Goal: Task Accomplishment & Management: Use online tool/utility

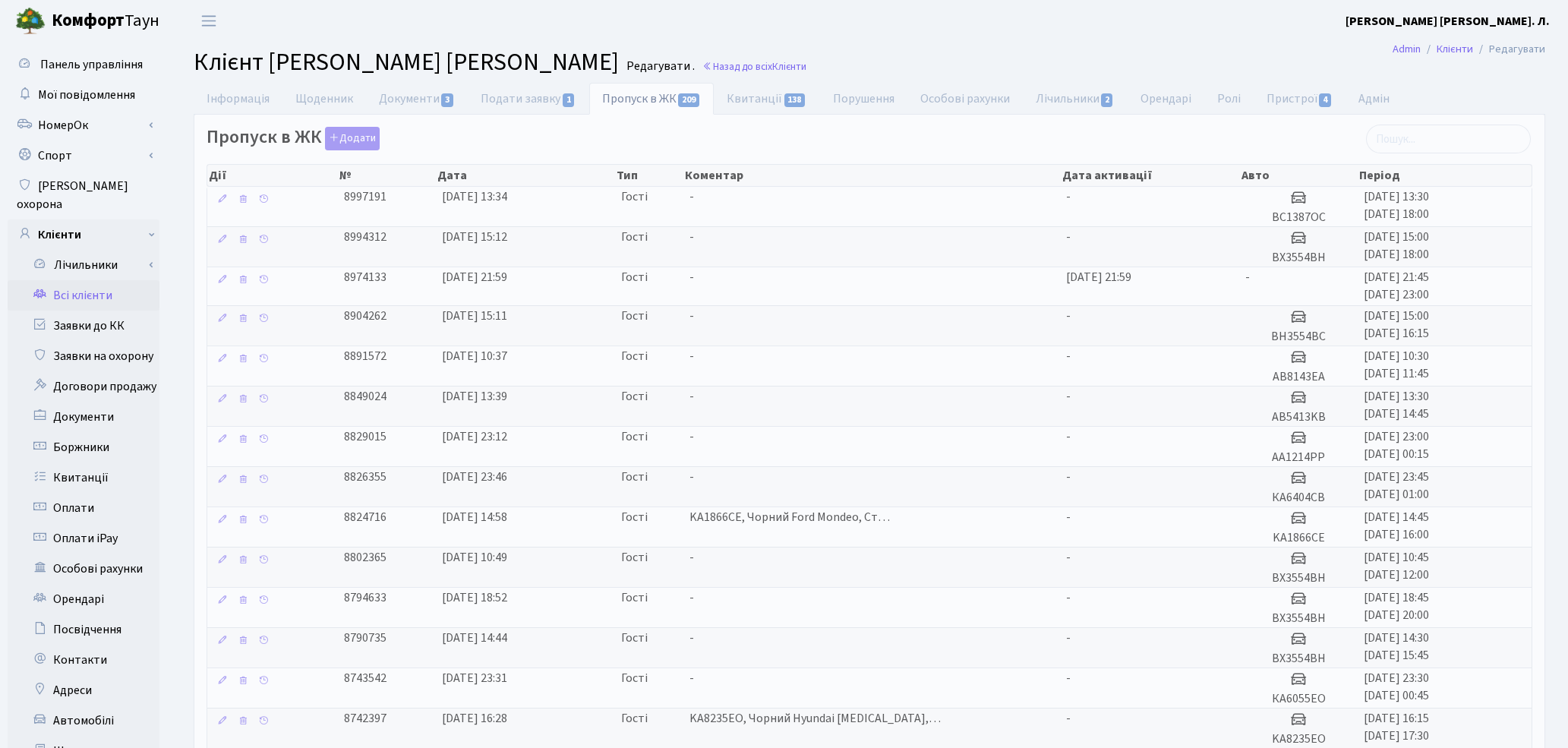
select select "25"
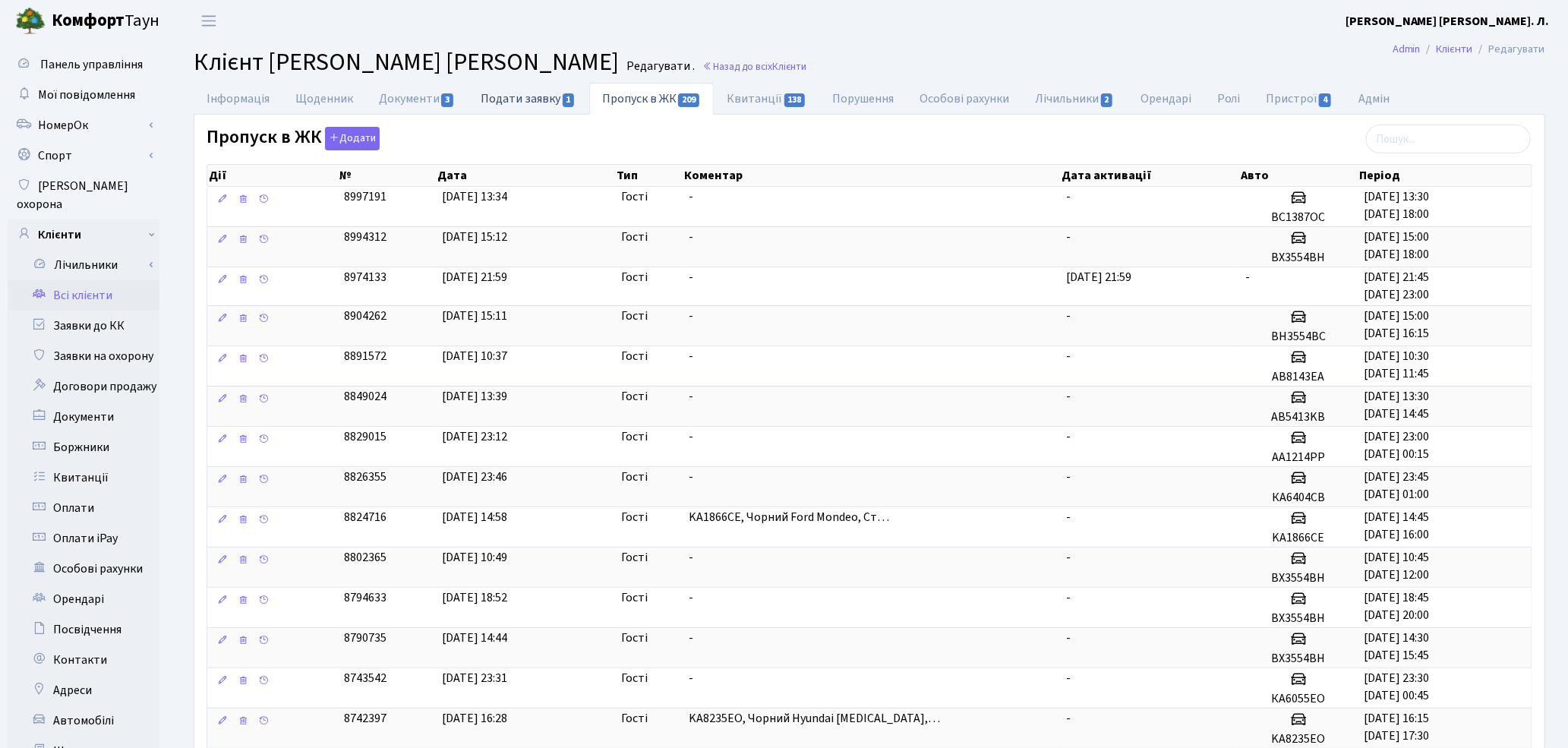
click at [502, 98] on link "Подати заявку 1" at bounding box center [528, 98] width 121 height 31
select select "25"
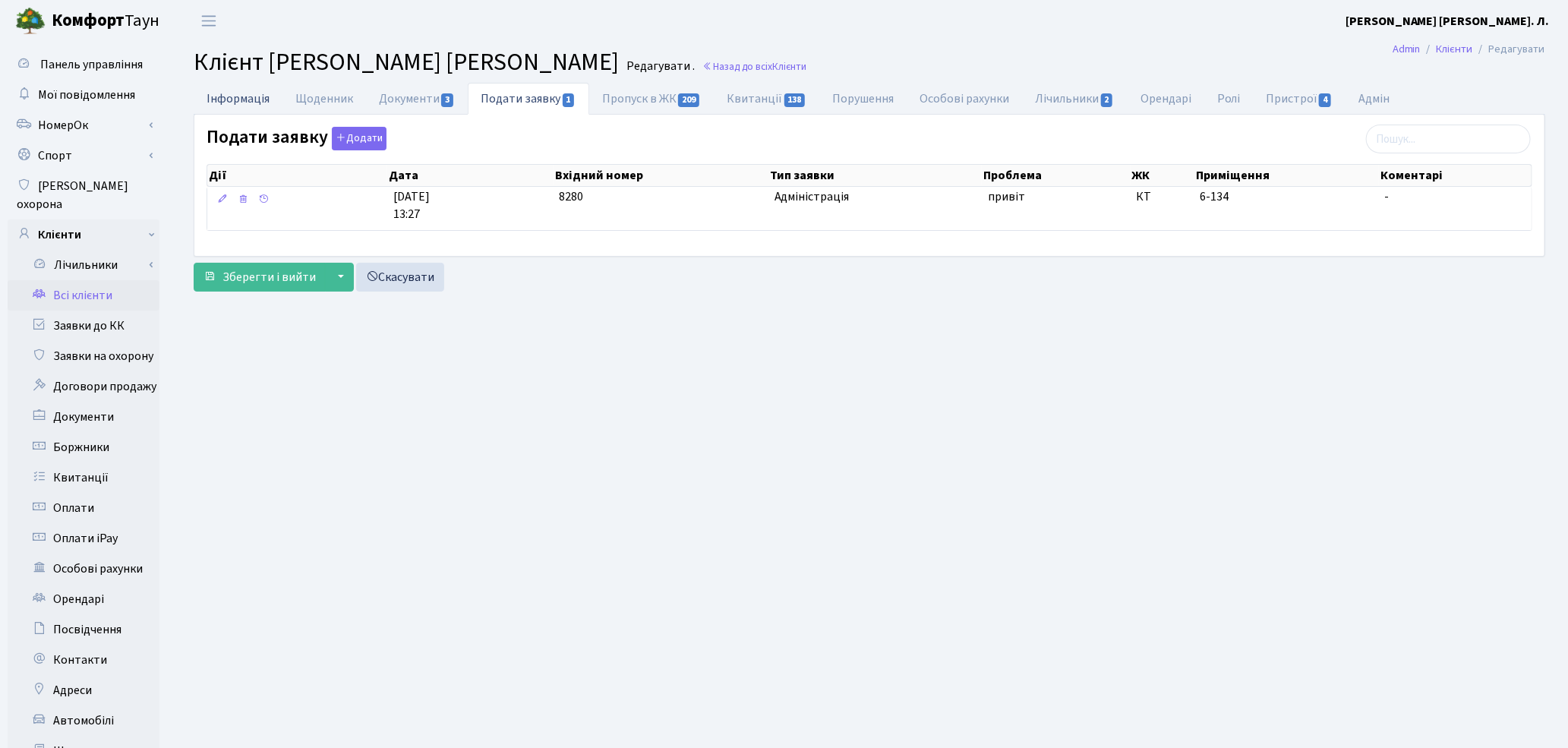
click at [231, 95] on link "Інформація" at bounding box center [238, 98] width 89 height 31
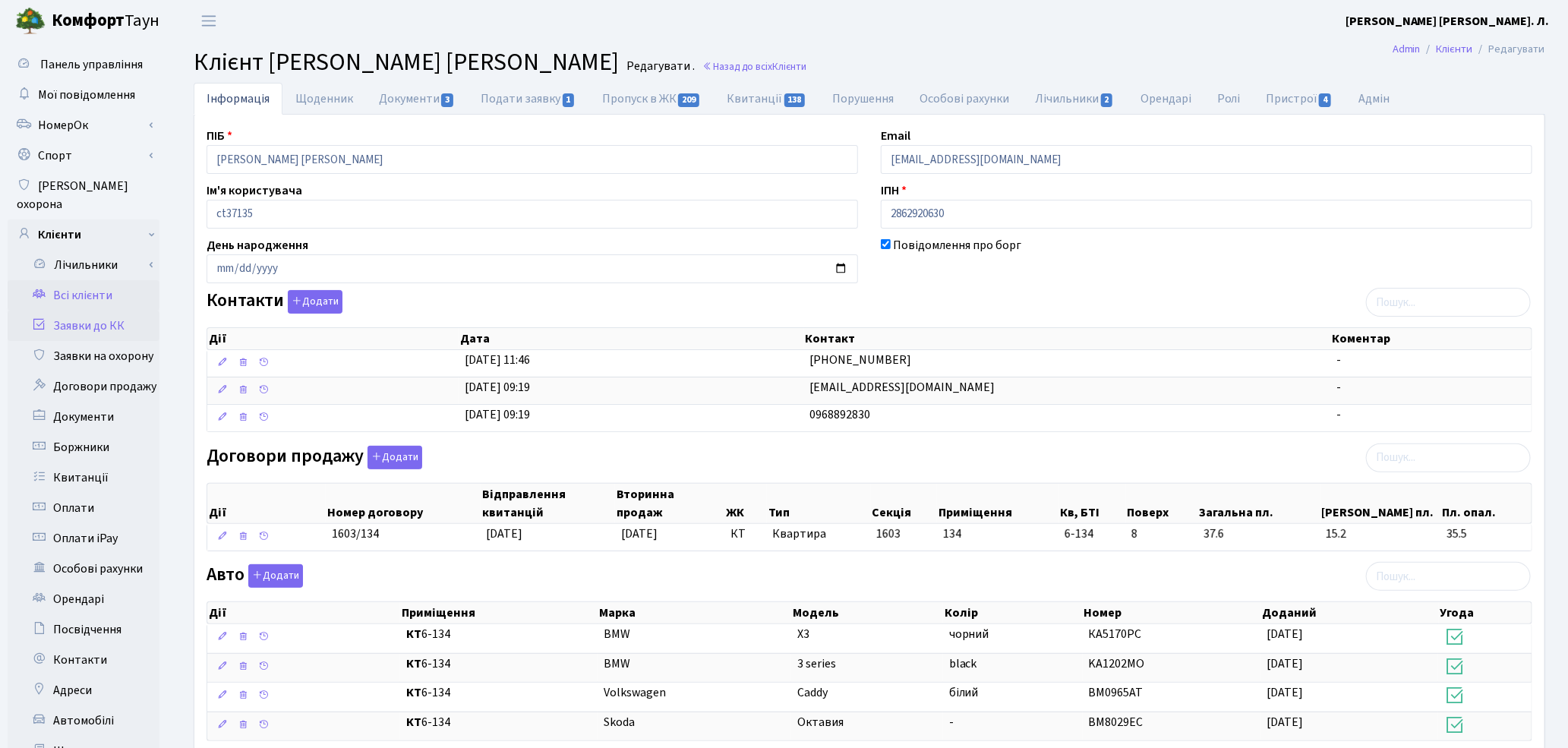
click at [87, 313] on link "Заявки до КК" at bounding box center [83, 326] width 151 height 30
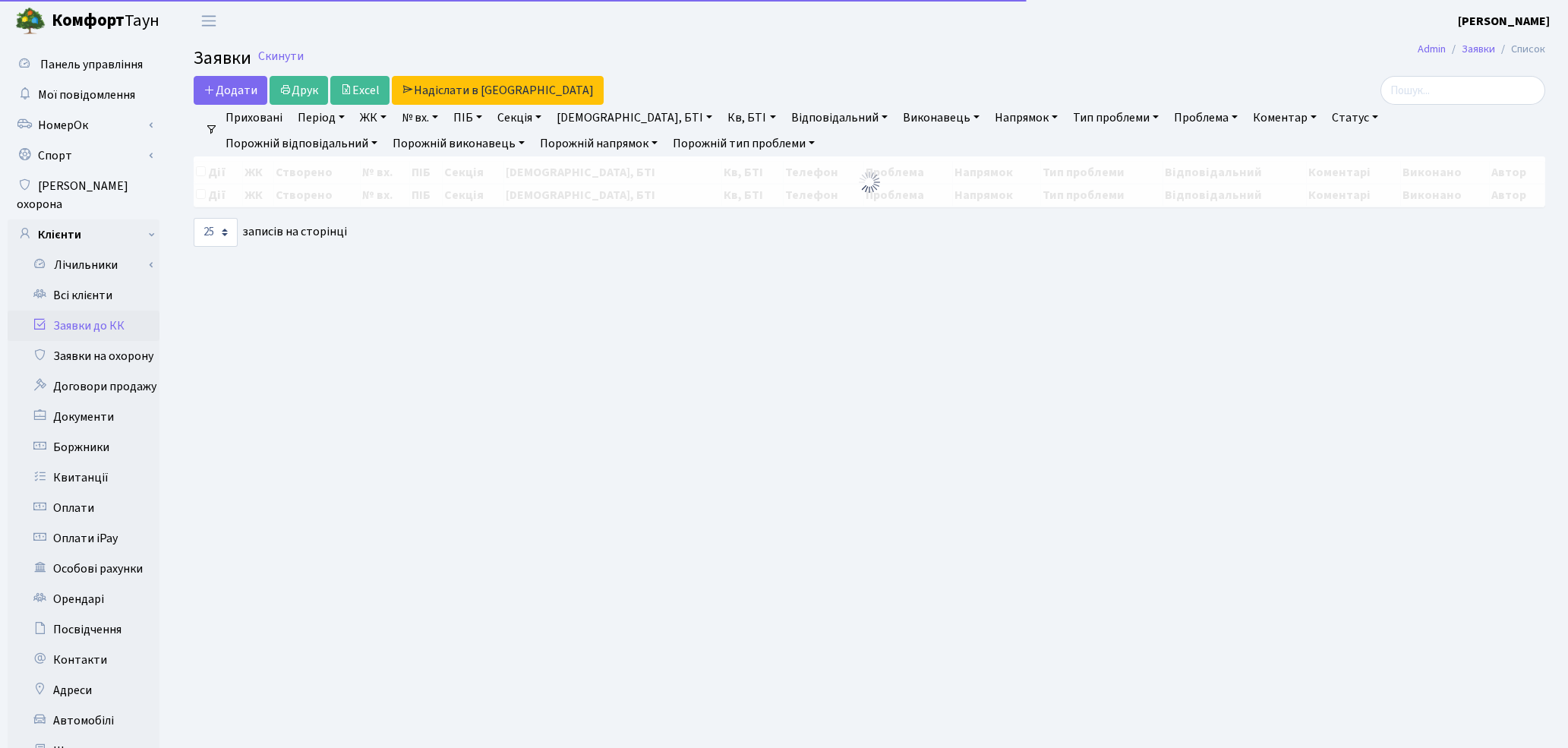
select select "25"
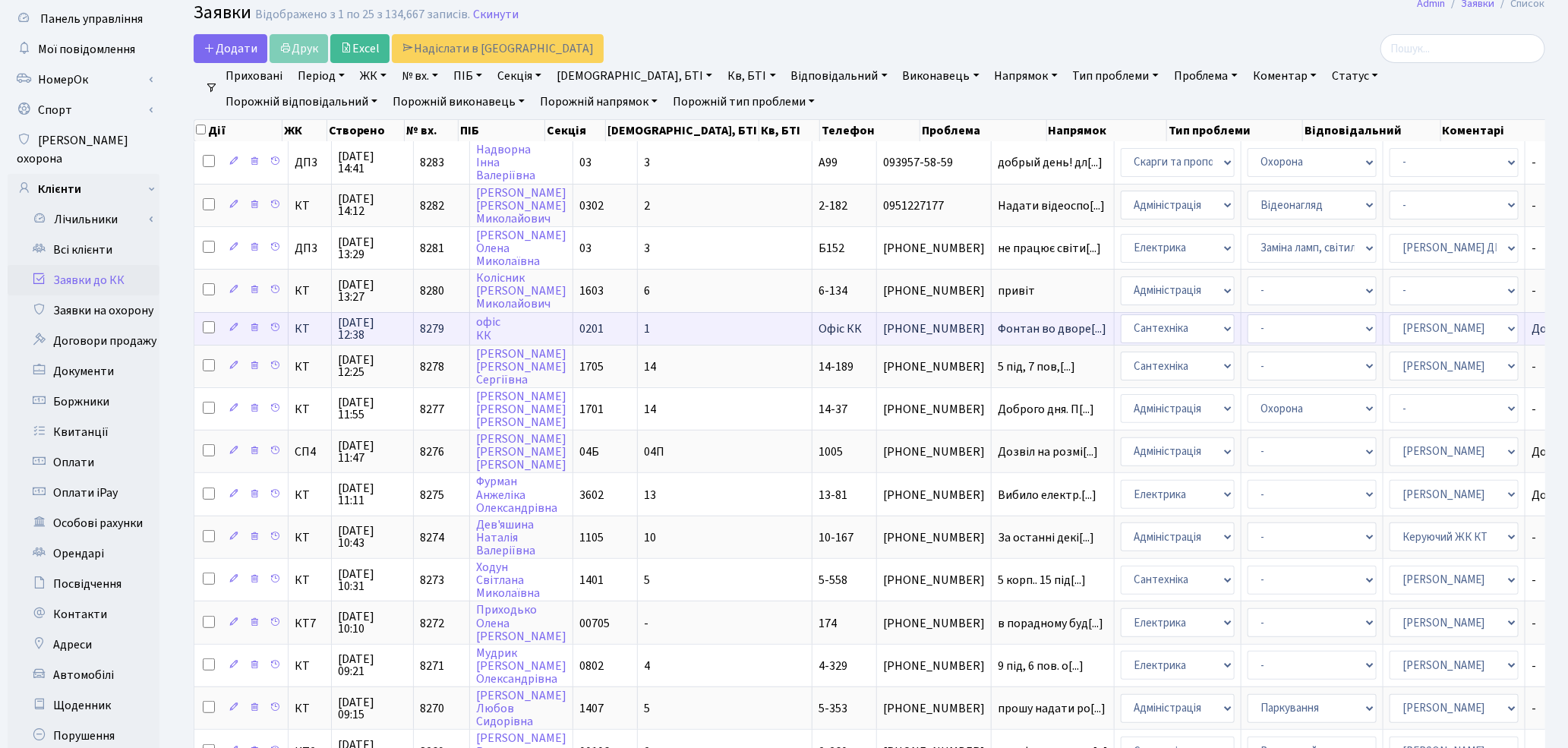
scroll to position [84, 0]
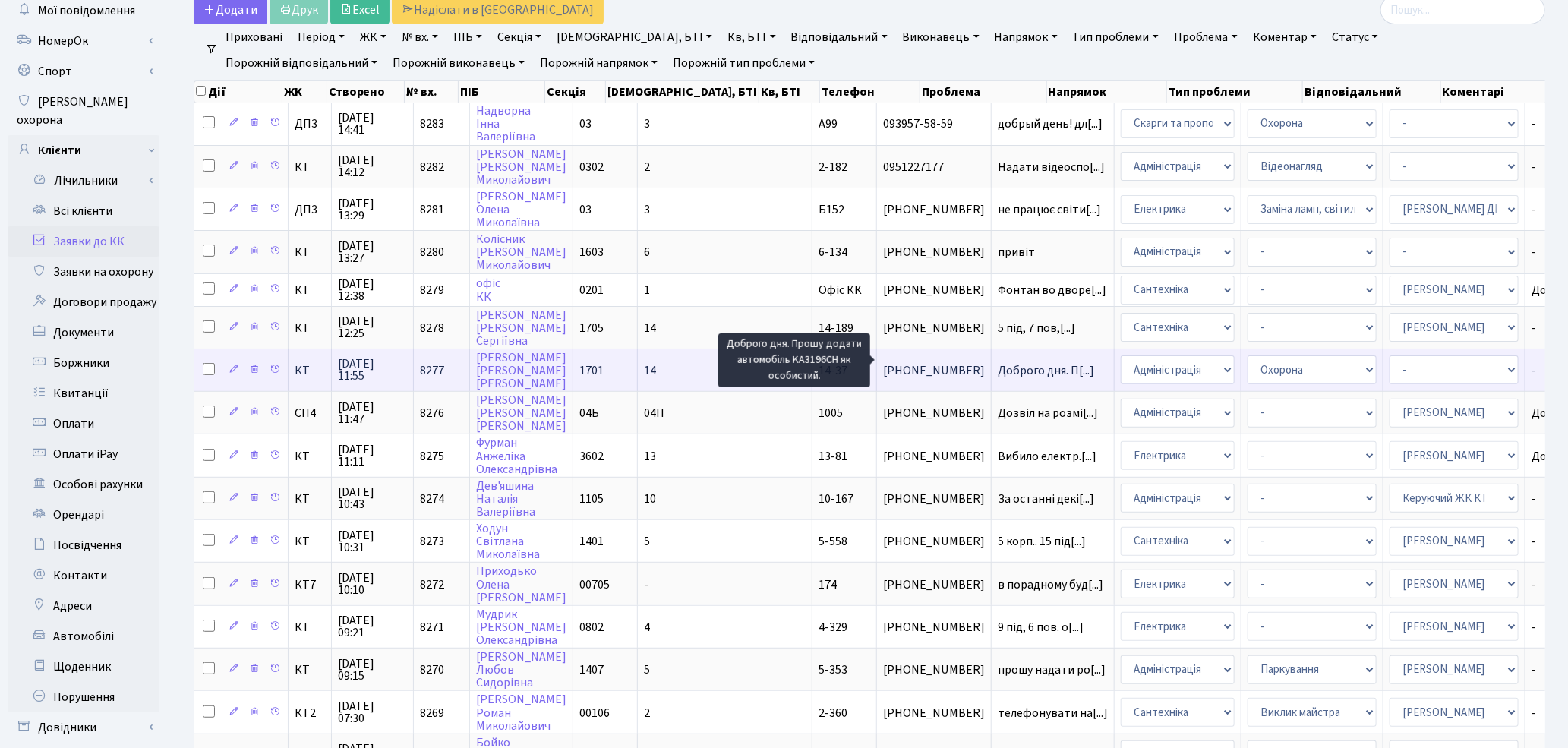
click at [997, 365] on span "Доброго дня. П[...]" at bounding box center [1046, 371] width 97 height 17
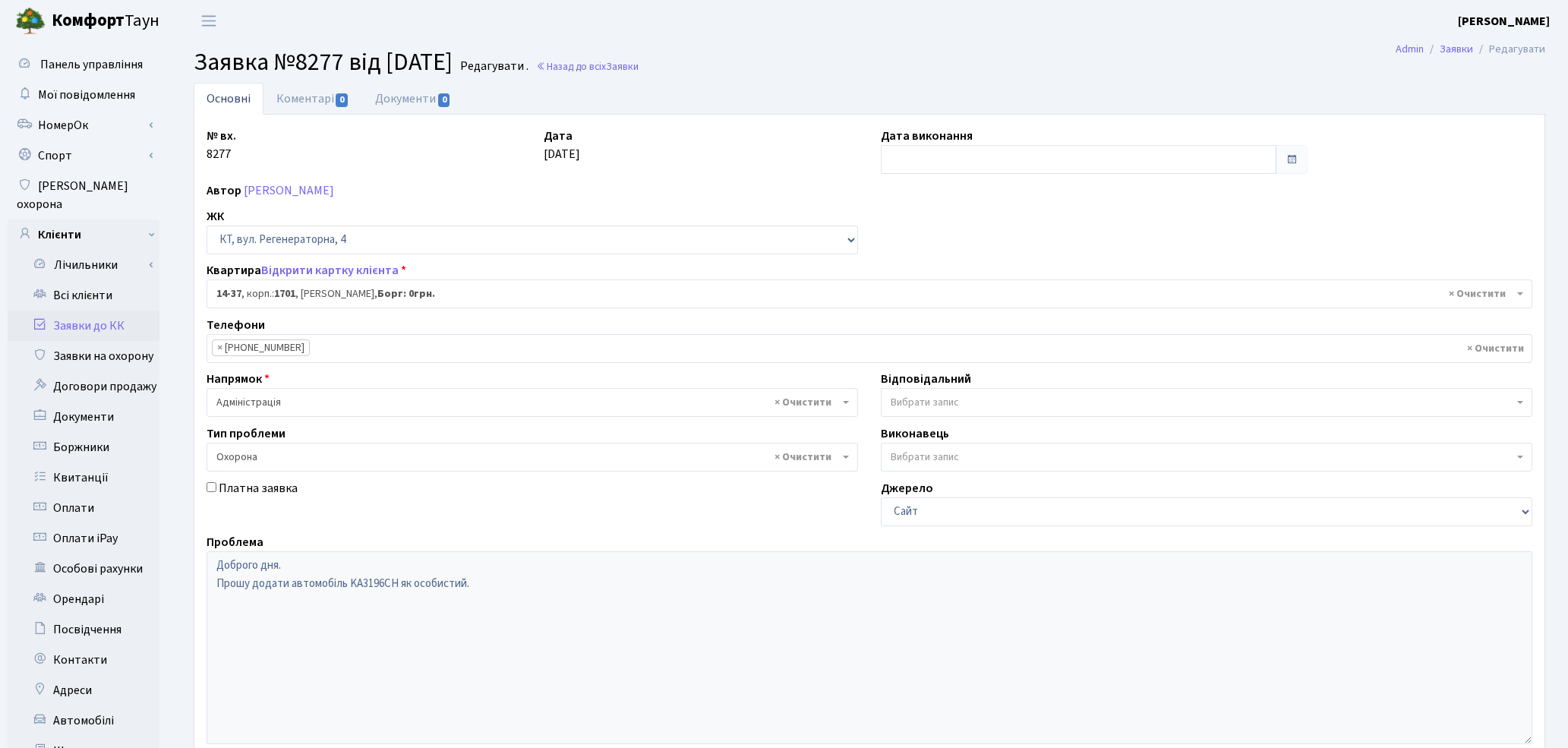
select select "7414"
select select "69"
click at [316, 97] on link "Коментарі 0" at bounding box center [312, 98] width 98 height 31
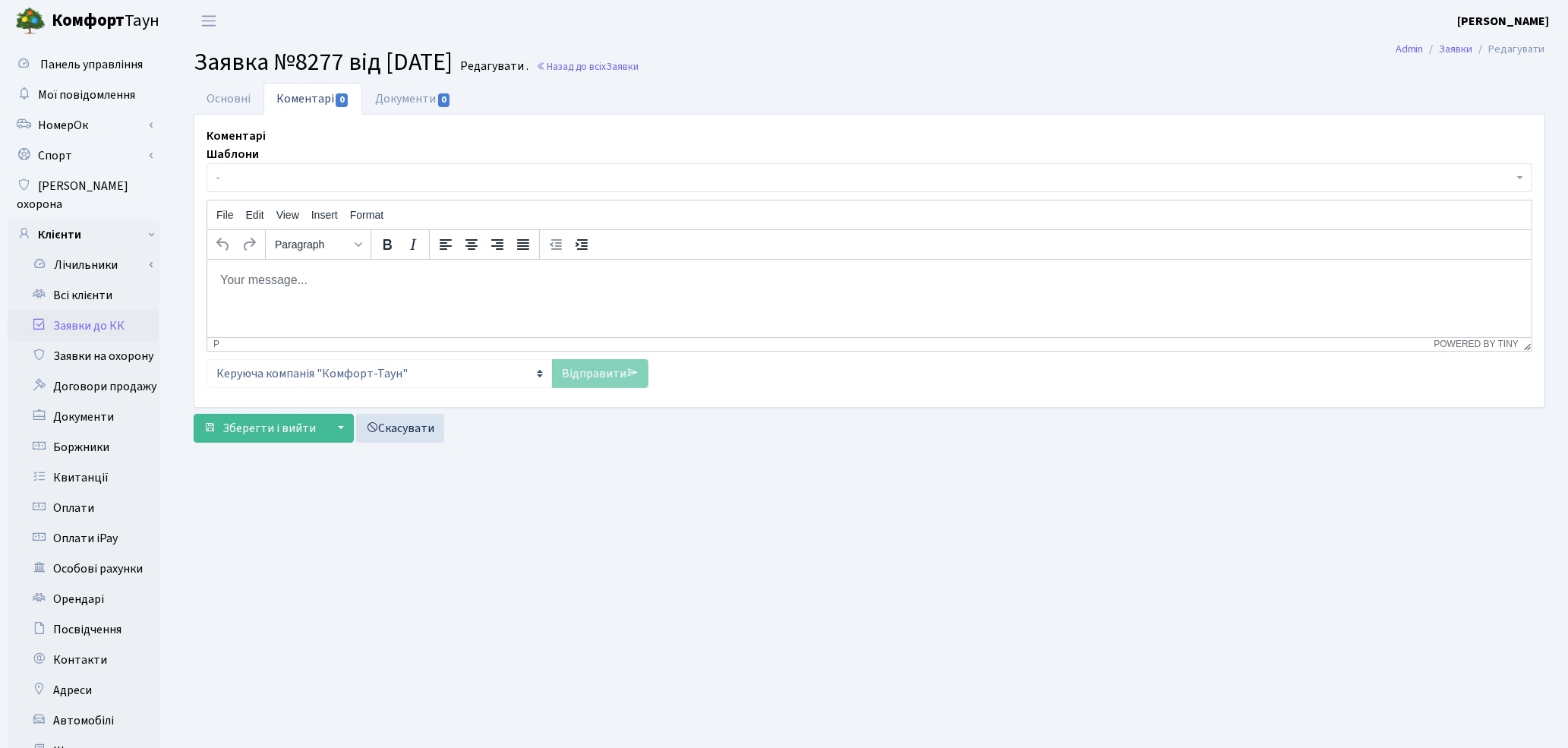
click at [341, 278] on p "Rich Text Area. Press ALT-0 for help." at bounding box center [869, 279] width 1300 height 17
click at [578, 367] on link "Відправити" at bounding box center [600, 373] width 97 height 28
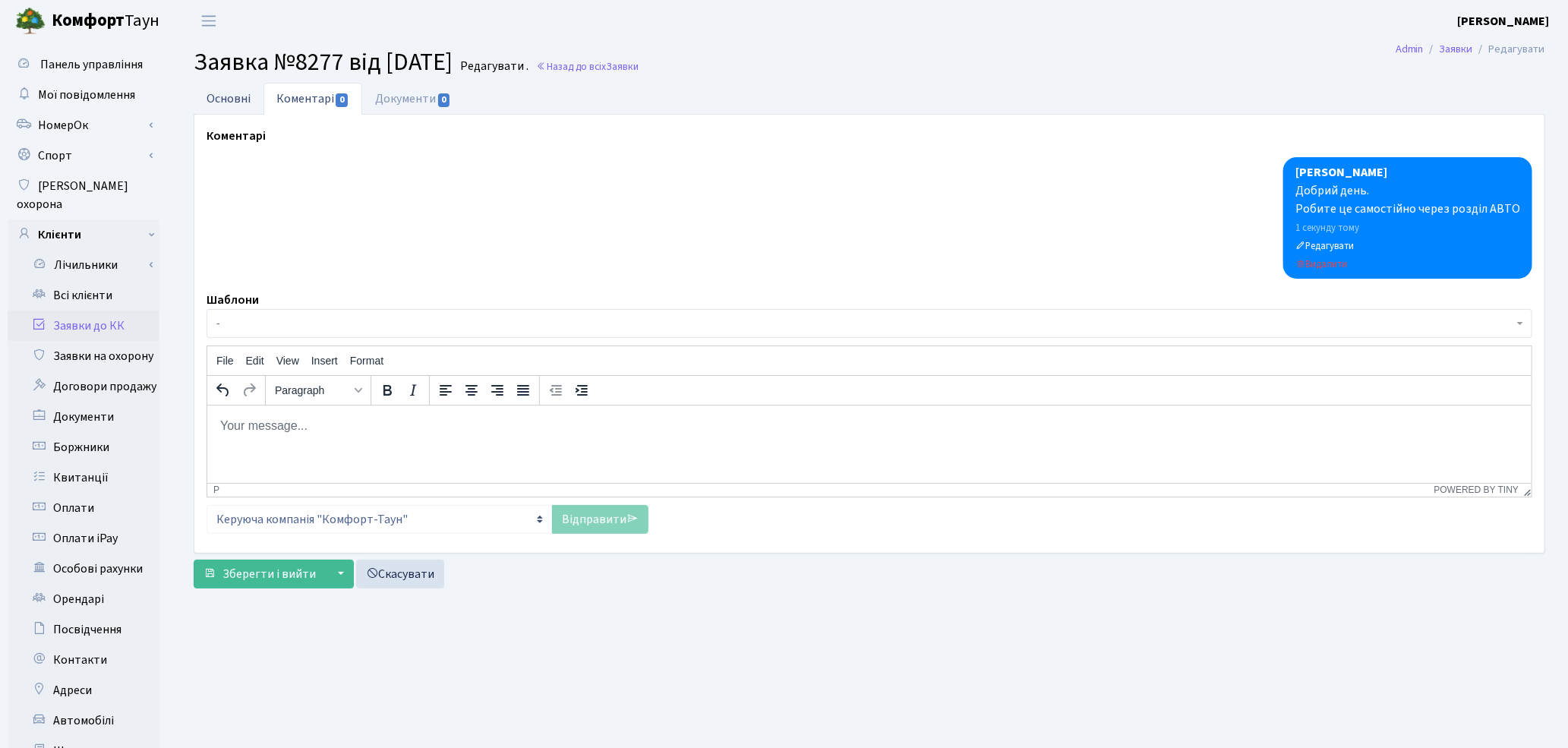
click at [232, 95] on link "Основні" at bounding box center [229, 98] width 70 height 31
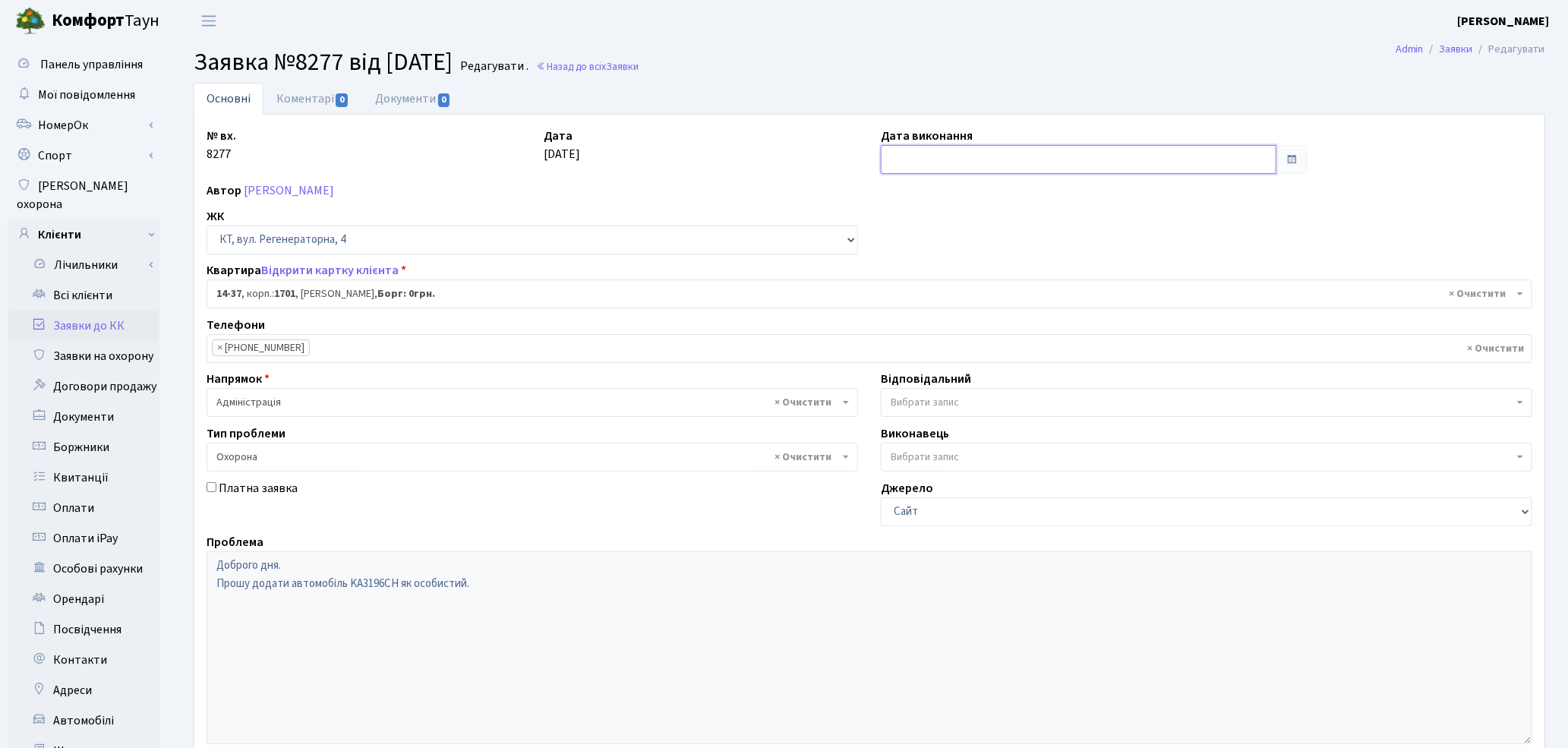
click at [905, 155] on input "text" at bounding box center [1079, 159] width 396 height 28
click at [919, 329] on td "23" at bounding box center [919, 329] width 23 height 23
type input "[DATE]"
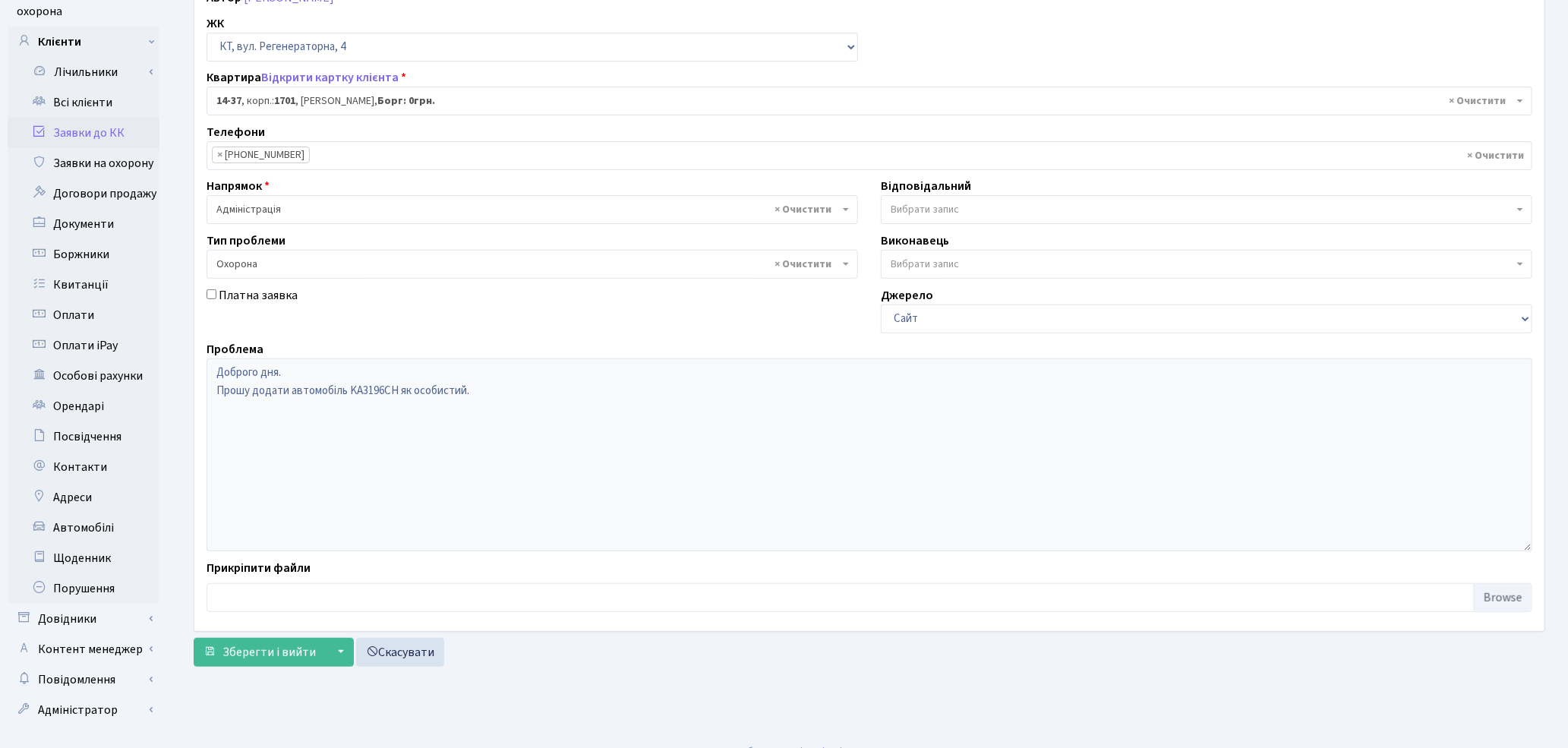
scroll to position [196, 0]
click at [249, 647] on span "Зберегти і вийти" at bounding box center [269, 650] width 94 height 17
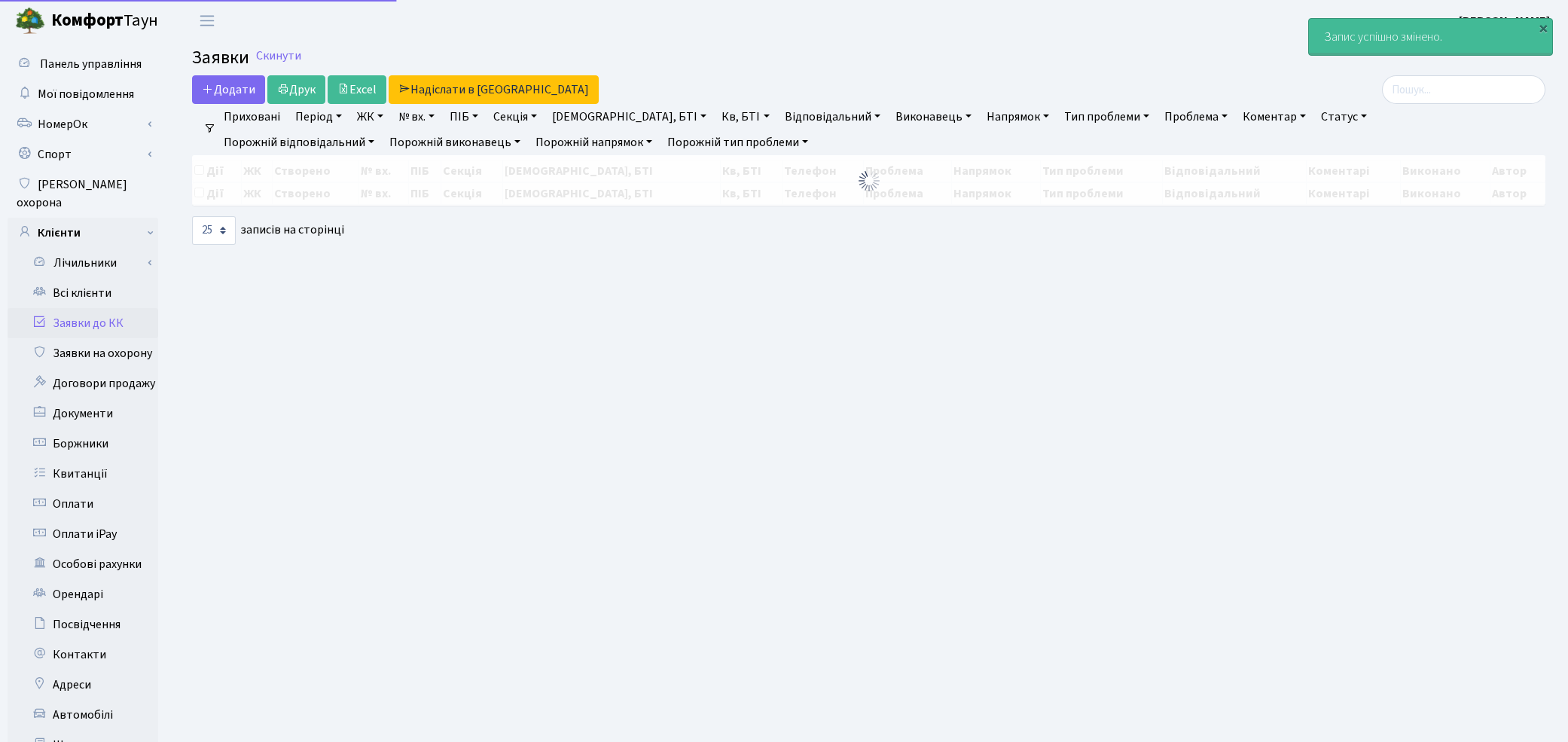
select select "25"
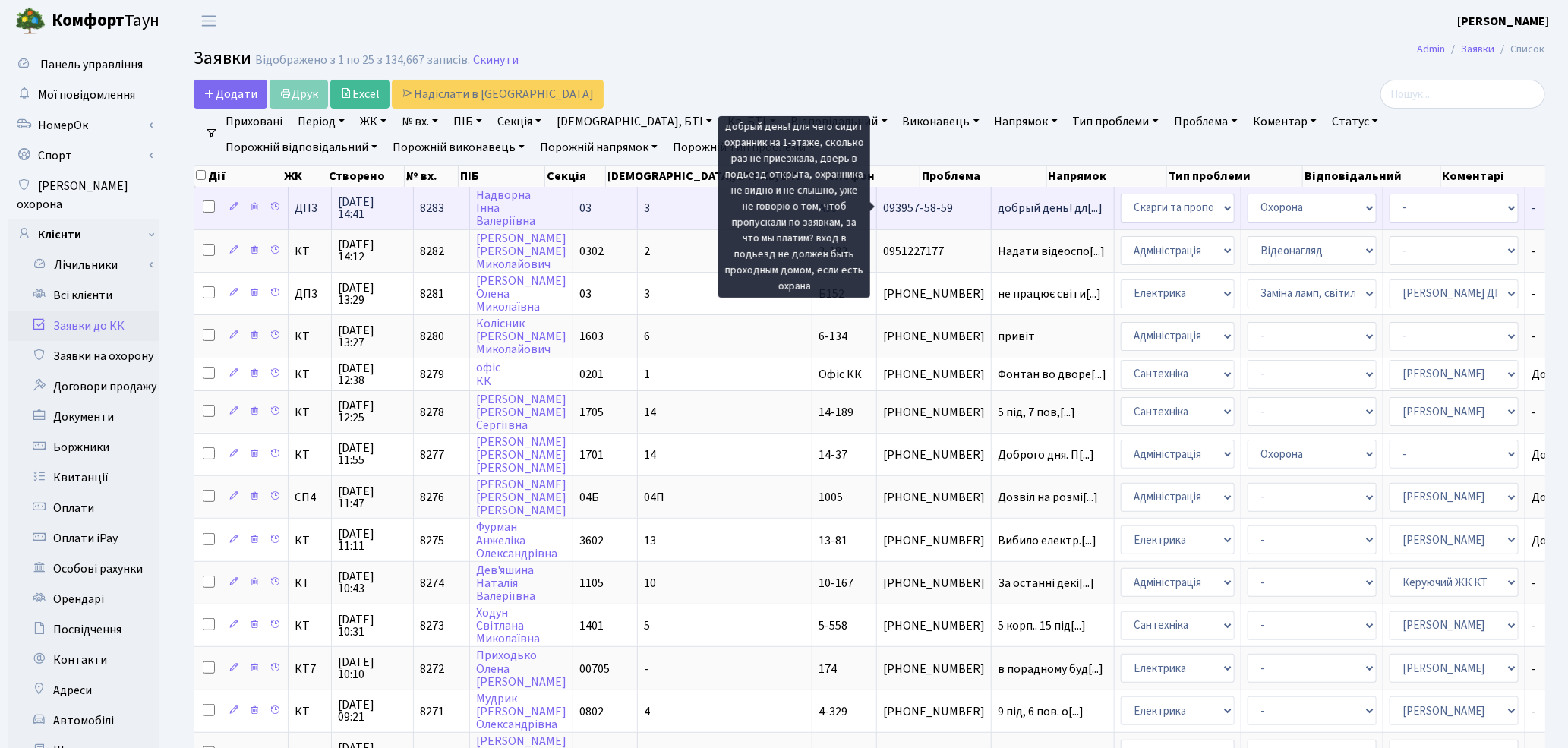
click at [997, 206] on span "добрый день! дл[...]" at bounding box center [1049, 208] width 105 height 17
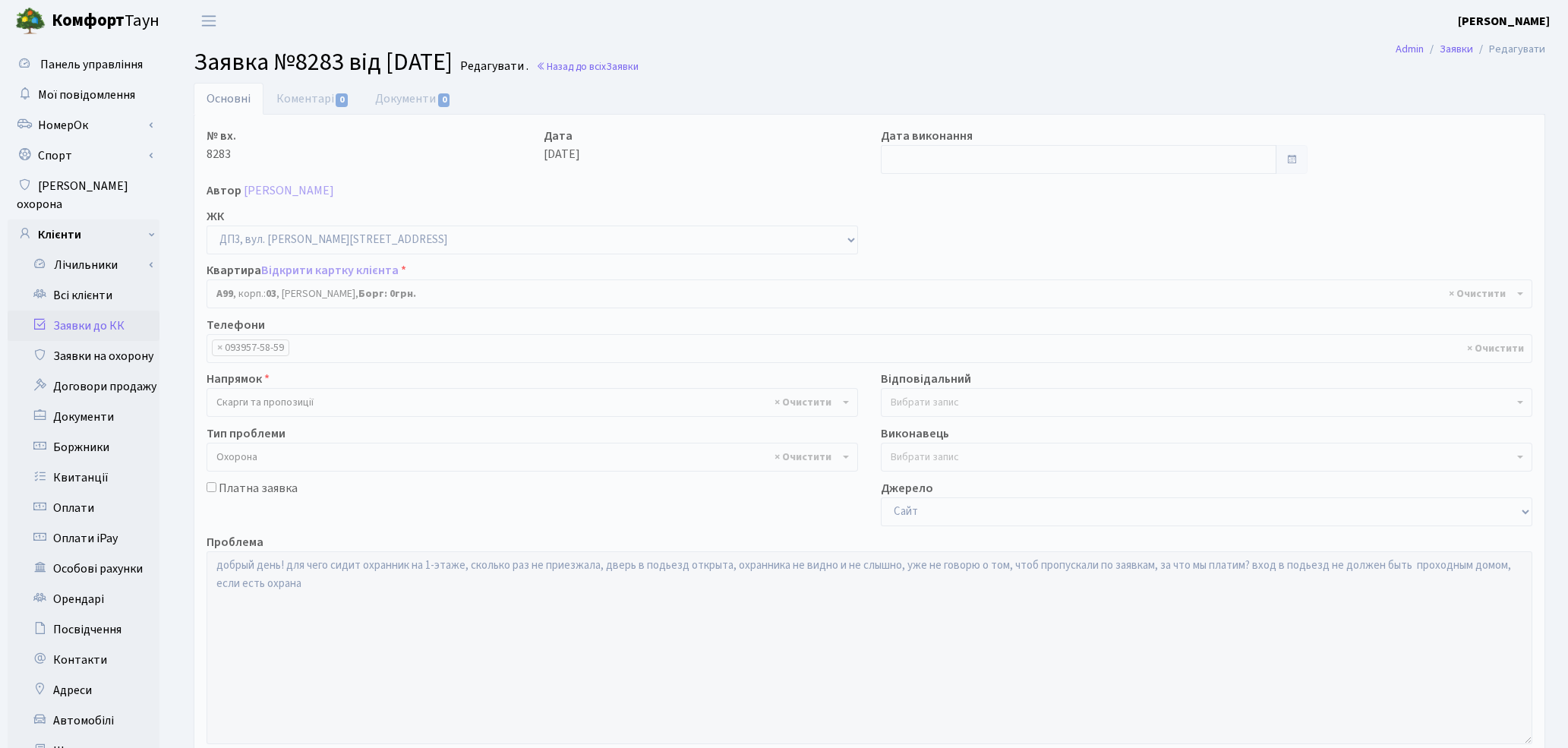
select select "31984"
select select "69"
click at [1247, 239] on div "№ вх. 8283 Дата [DATE] Дата виконання Автор [PERSON_NAME] ЖК - ТХ, вул. [STREET…" at bounding box center [869, 470] width 1348 height 686
click at [110, 311] on link "Заявки до КК" at bounding box center [83, 326] width 151 height 30
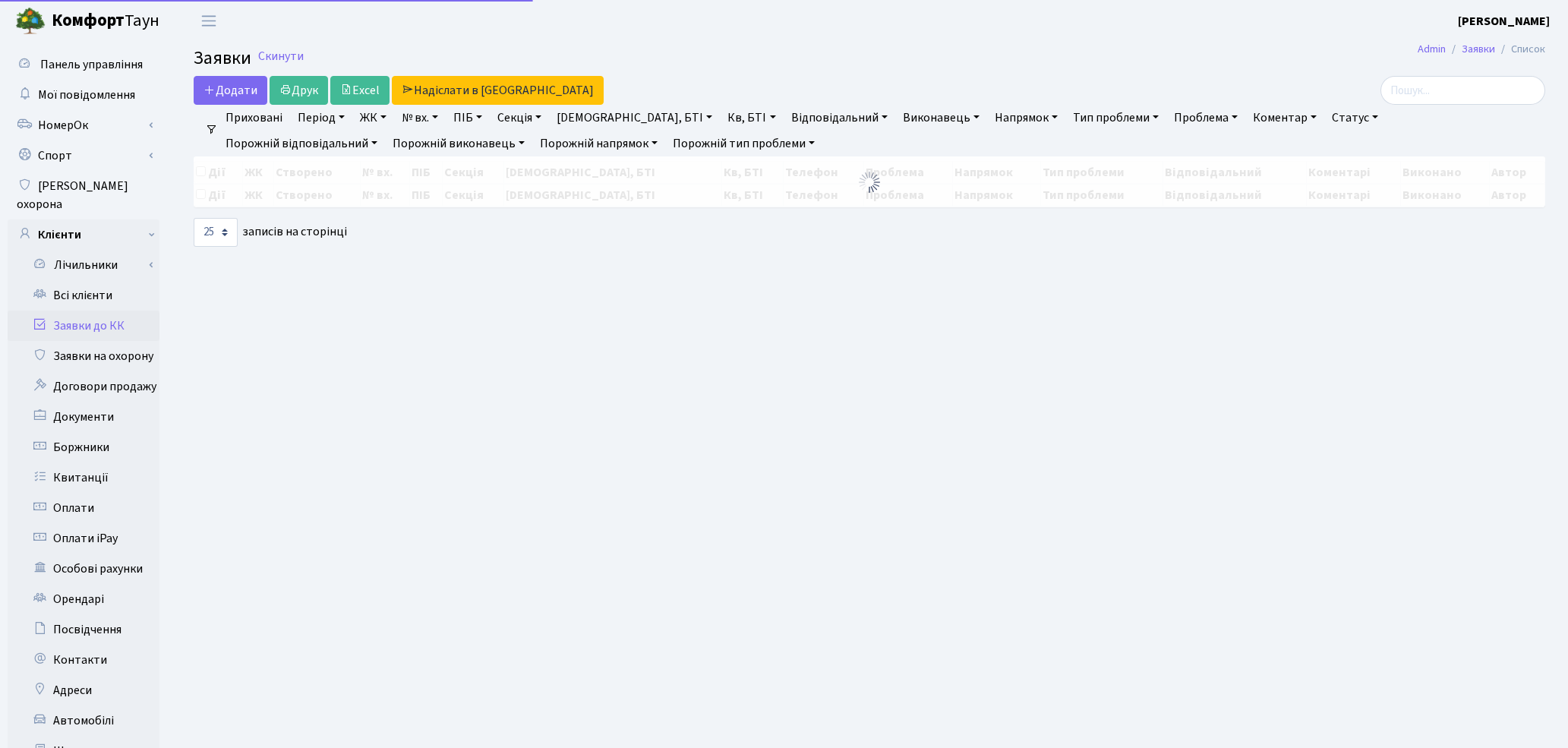
select select "25"
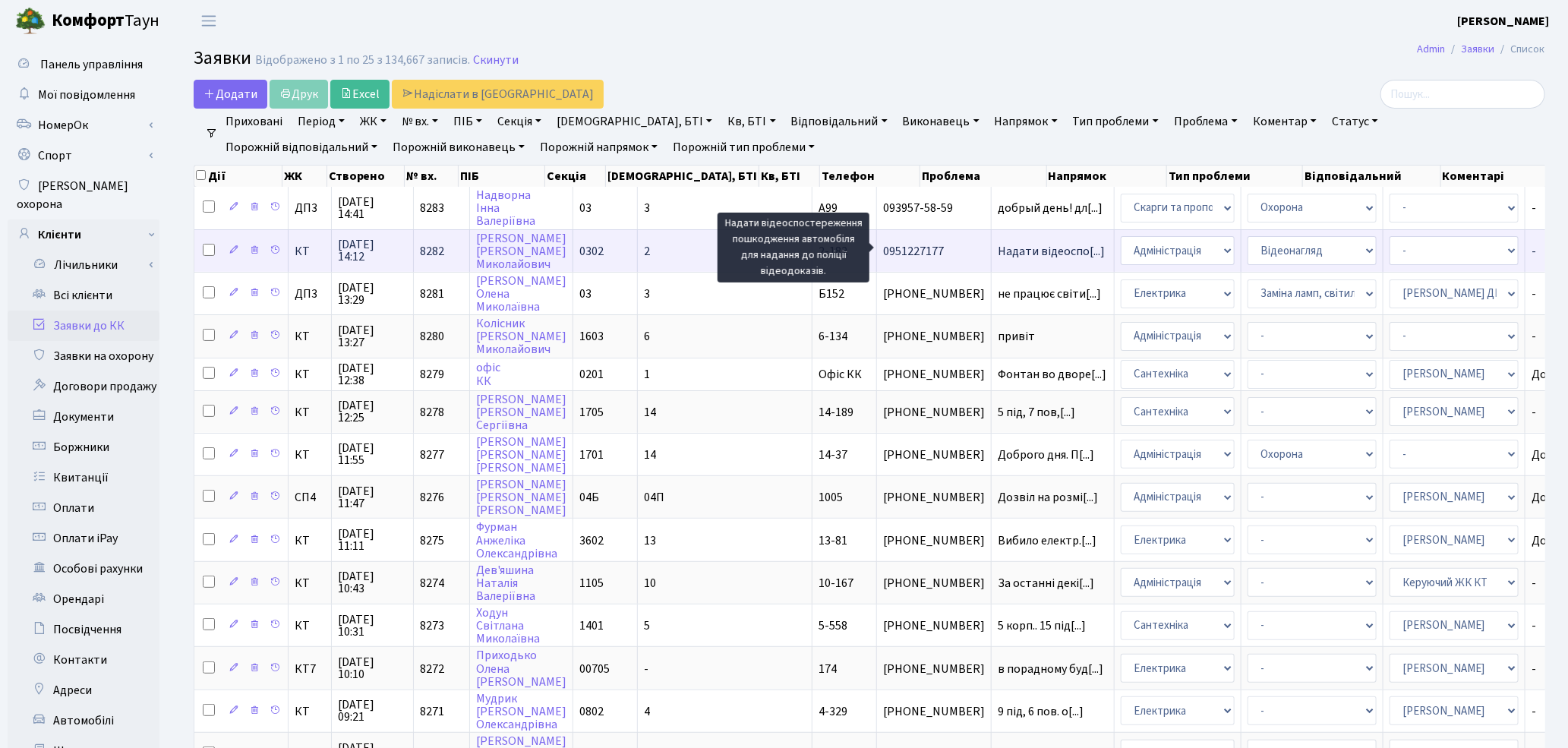
click at [997, 252] on span "Надати відеоспо[...]" at bounding box center [1050, 252] width 107 height 17
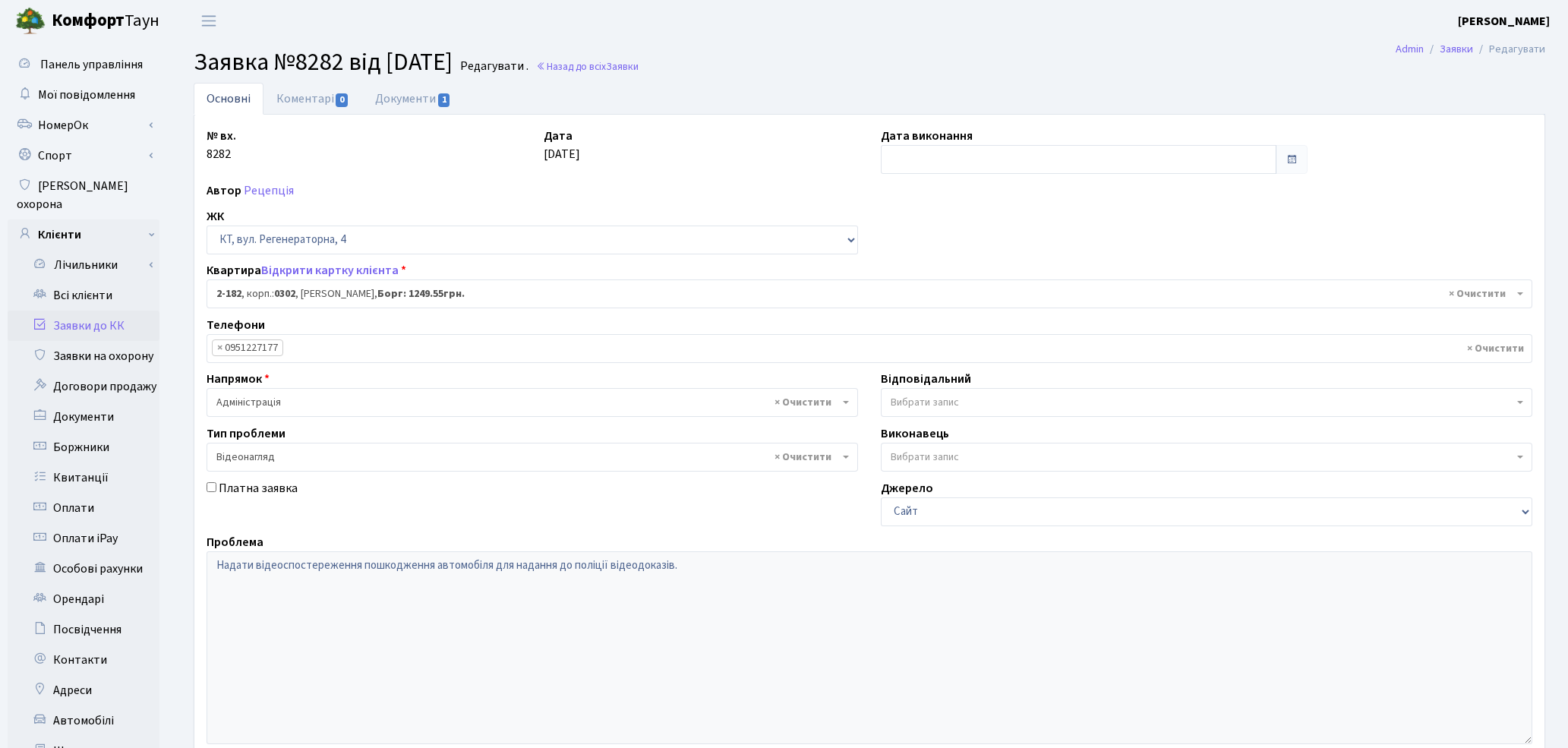
select select "525"
select select "45"
click at [410, 105] on link "Документи 1" at bounding box center [414, 98] width 102 height 31
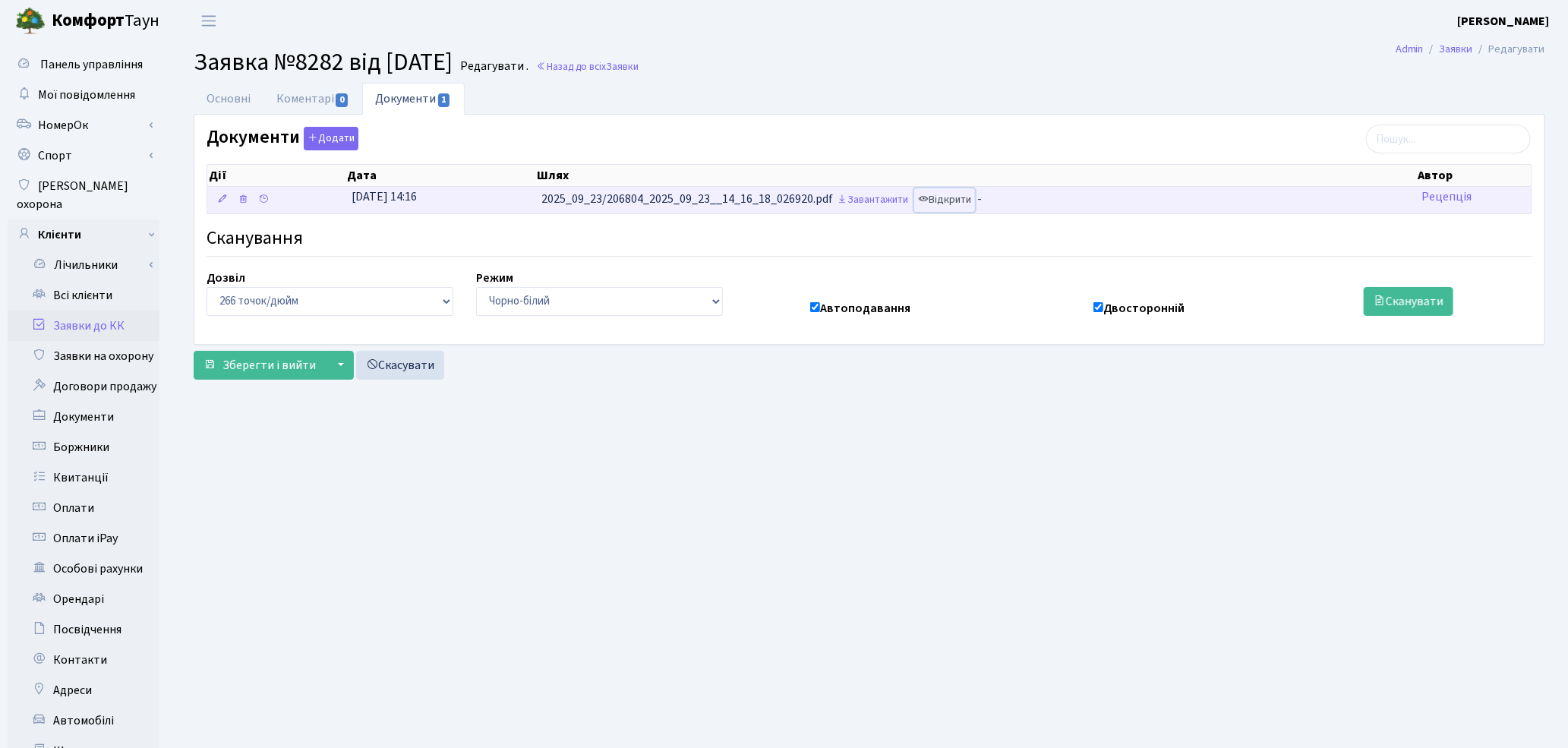
click at [958, 205] on link "Відкрити" at bounding box center [944, 200] width 61 height 24
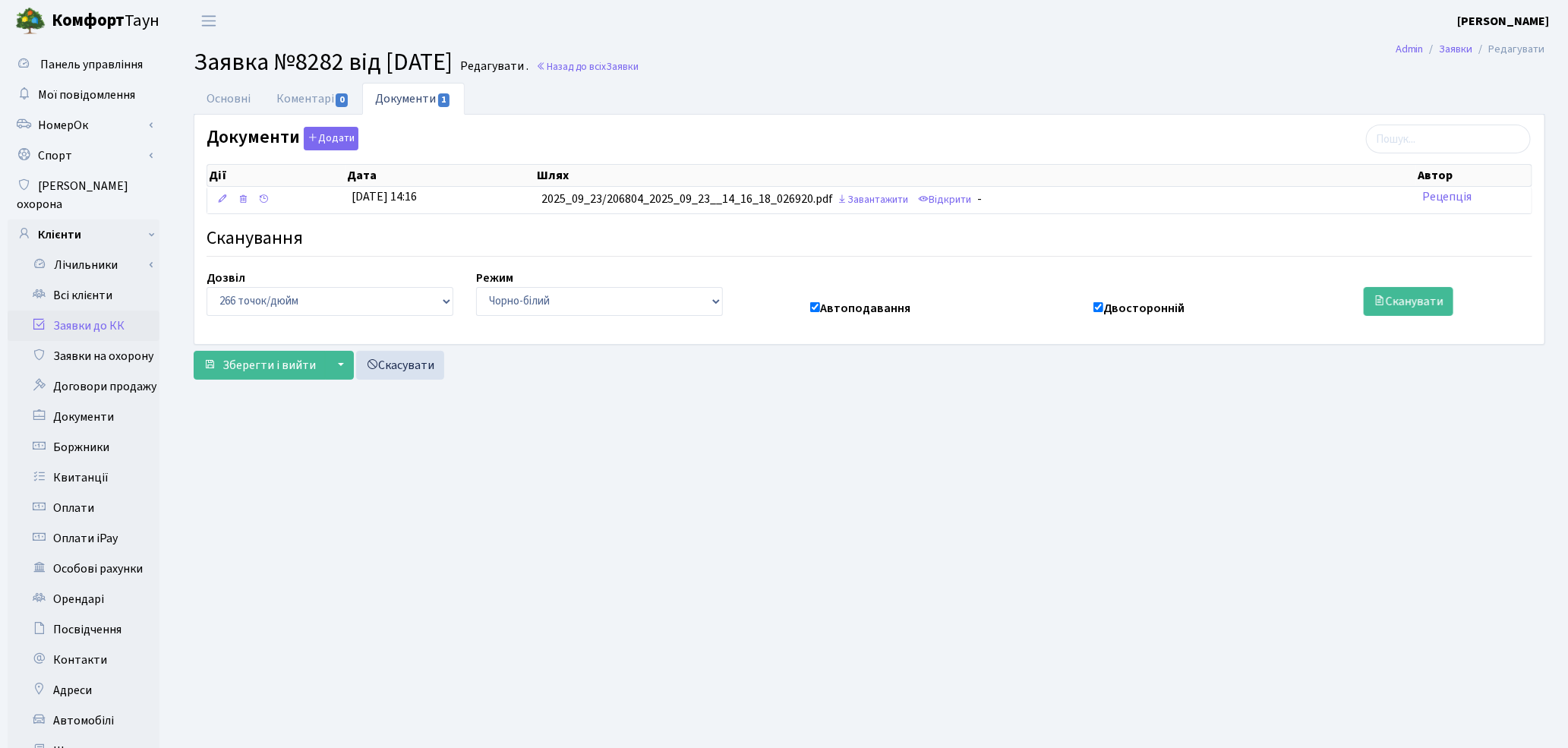
click at [1266, 549] on main "Admin Заявки Редагувати Заявка №8282 від 23.09.2025 Редагувати . Назад до всіх …" at bounding box center [870, 484] width 1397 height 884
click at [1146, 451] on main "Admin Заявки Редагувати Заявка №8282 від 23.09.2025 Редагувати . Назад до всіх …" at bounding box center [870, 484] width 1397 height 884
click at [86, 311] on link "Заявки до КК" at bounding box center [83, 326] width 151 height 30
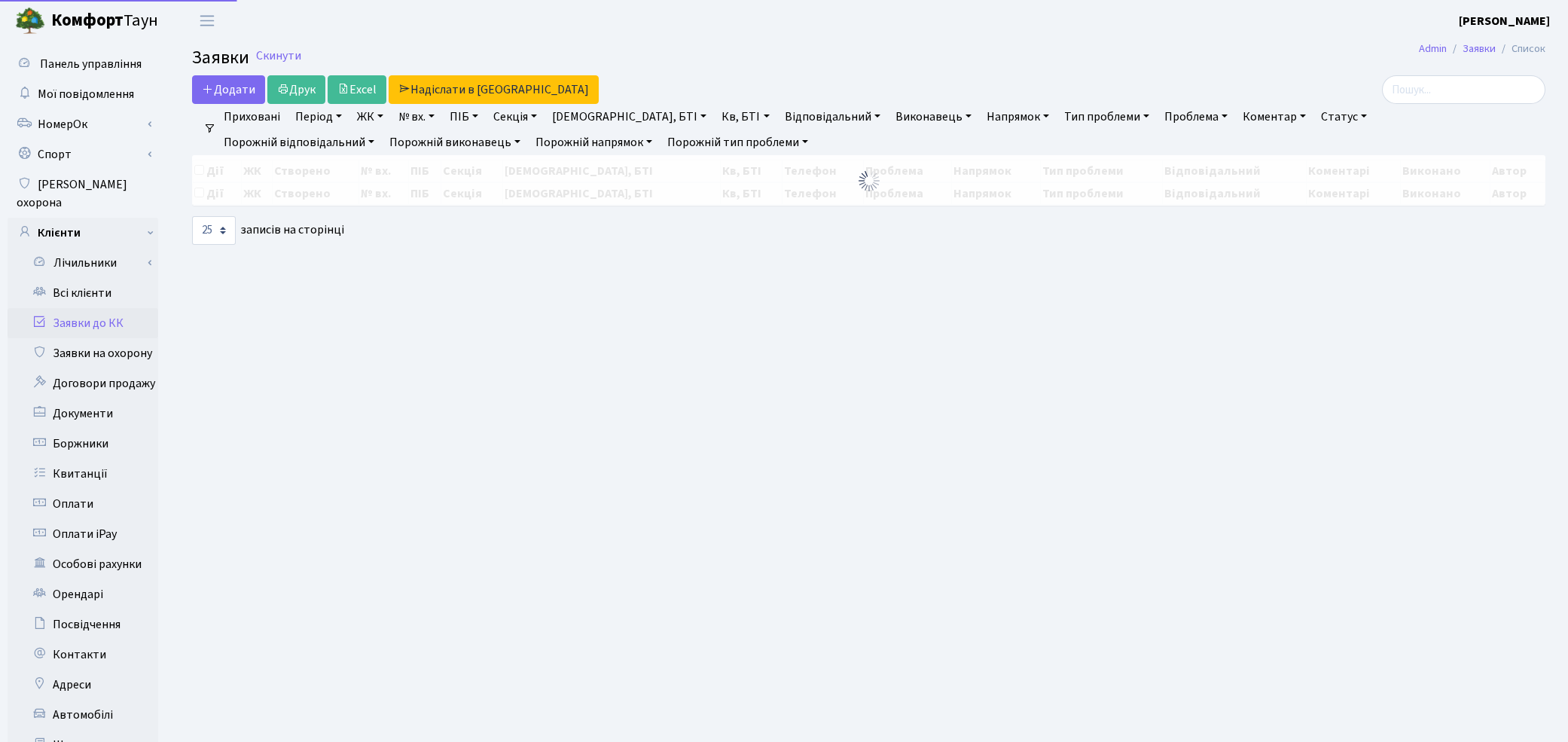
select select "25"
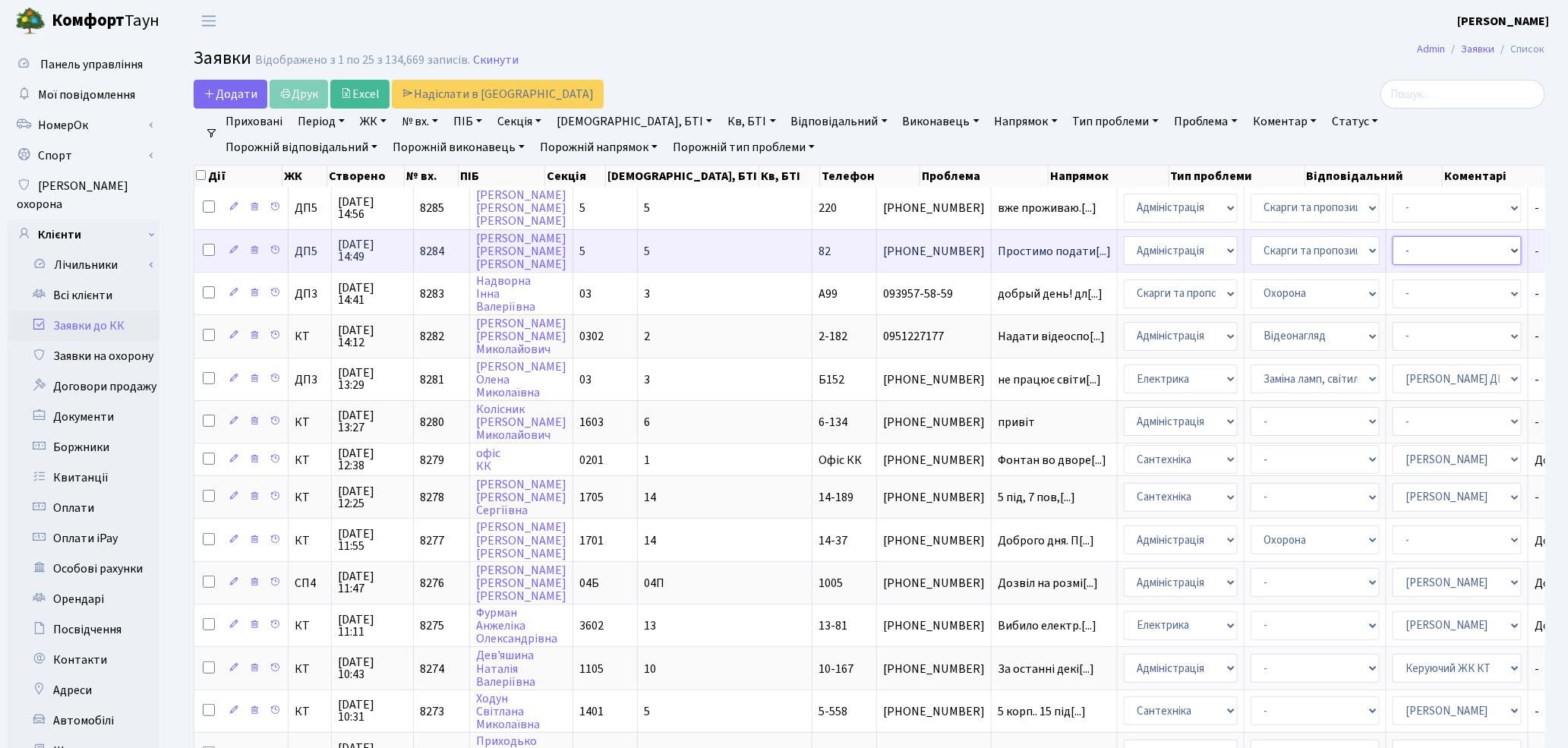
click at [1392, 246] on select "- Адміністратор ЖК ДП Адміністратор ЖК КТ Адміністратор ЖК СП Вижул В. В. Горді…" at bounding box center [1456, 251] width 129 height 28
select select "77"
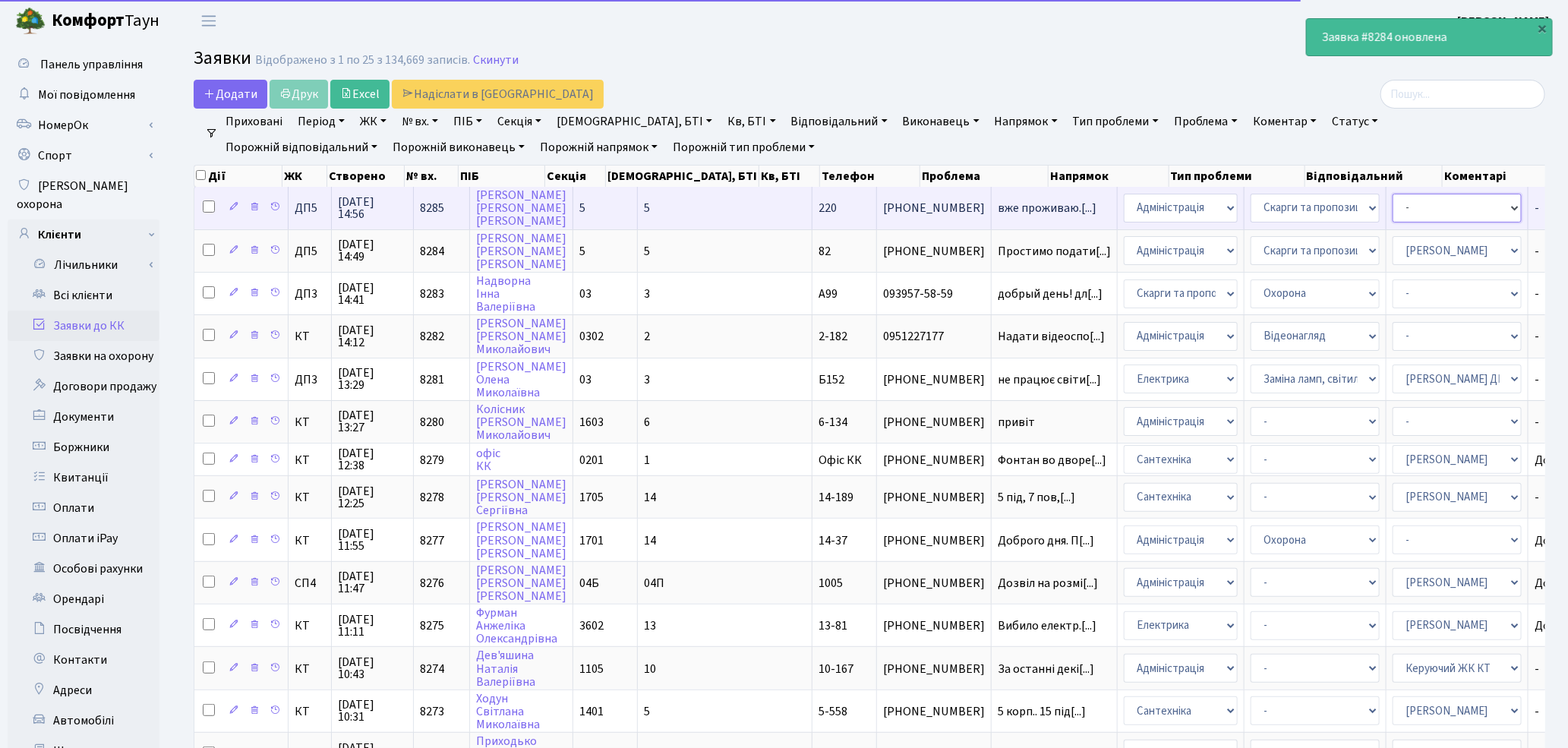
click at [1392, 205] on select "- Адміністратор ЖК ДП Адміністратор ЖК КТ Адміністратор ЖК СП Вижул В. В. Горді…" at bounding box center [1456, 208] width 129 height 28
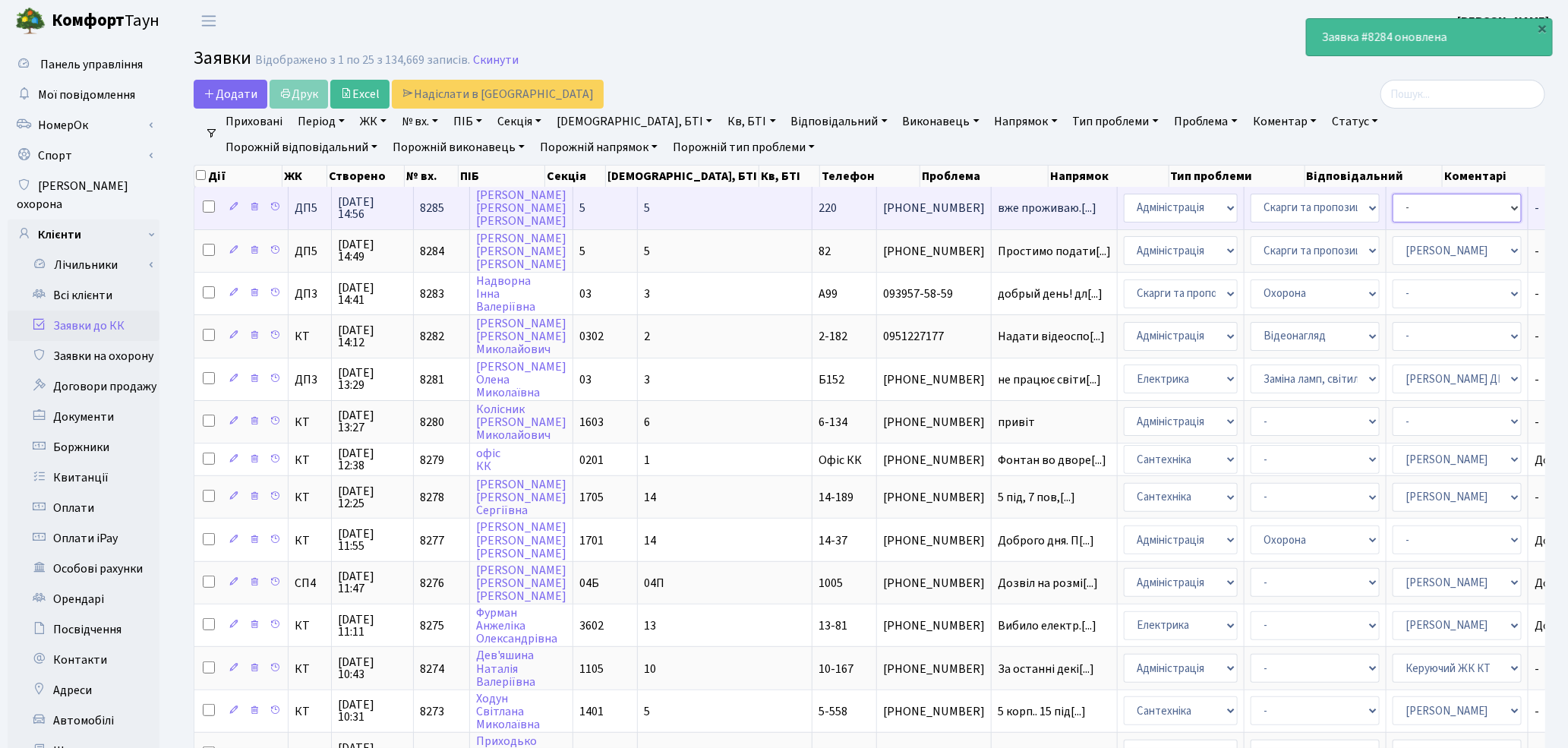
select select "77"
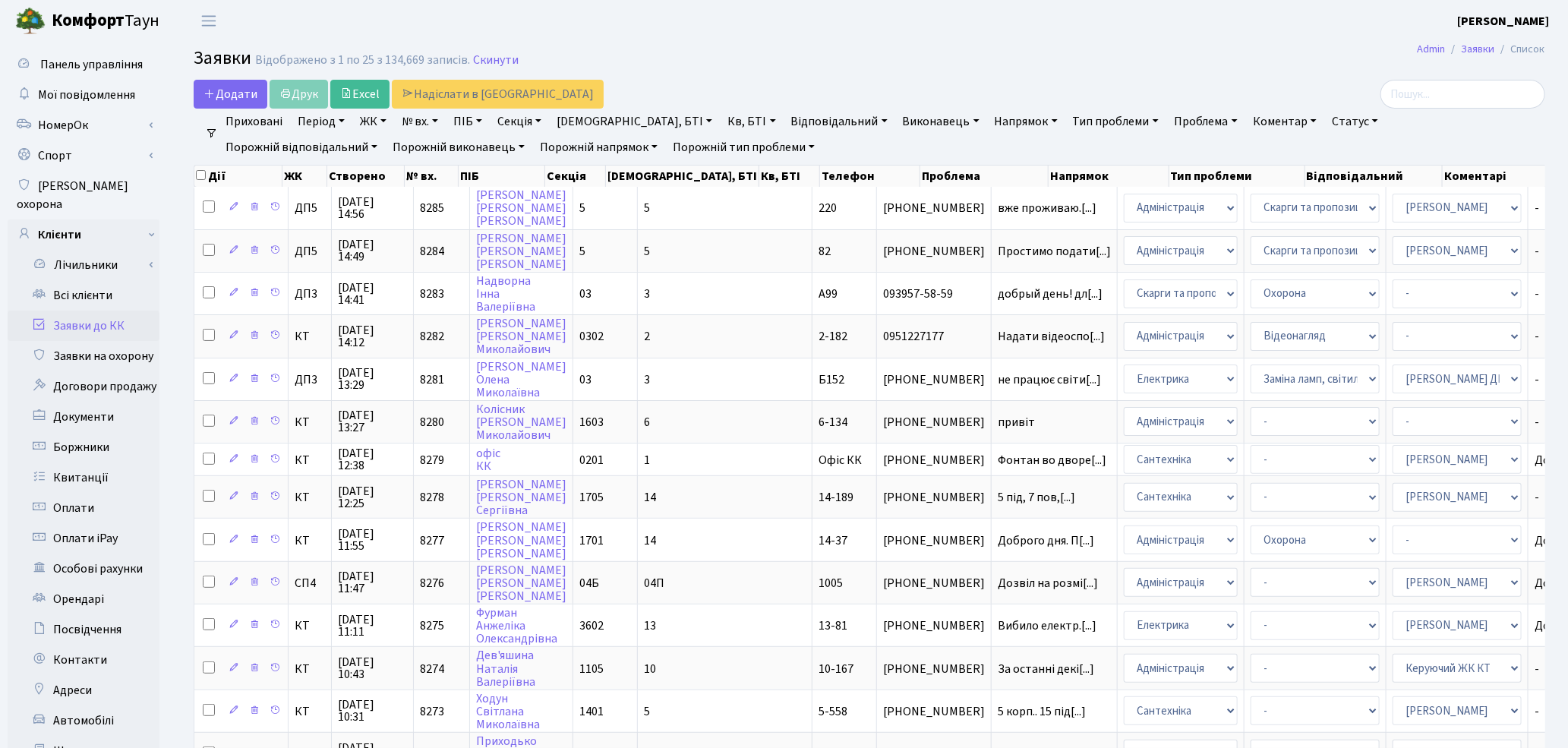
click at [1245, 57] on h2 "Заявки Відображено з 1 по 25 з 134,669 записів. Скинути" at bounding box center [870, 61] width 1351 height 26
click at [79, 282] on link "Всі клієнти" at bounding box center [83, 295] width 151 height 30
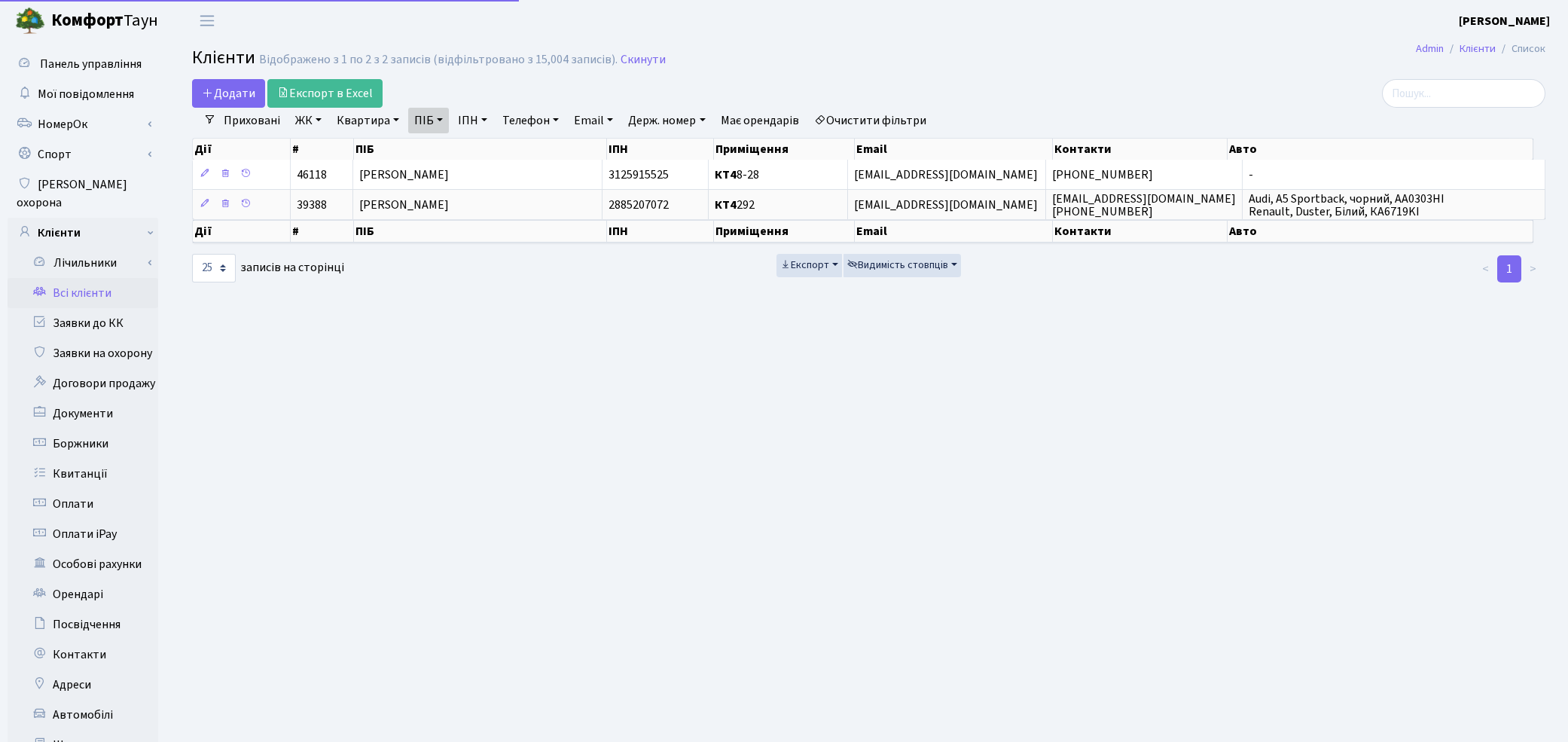
select select "25"
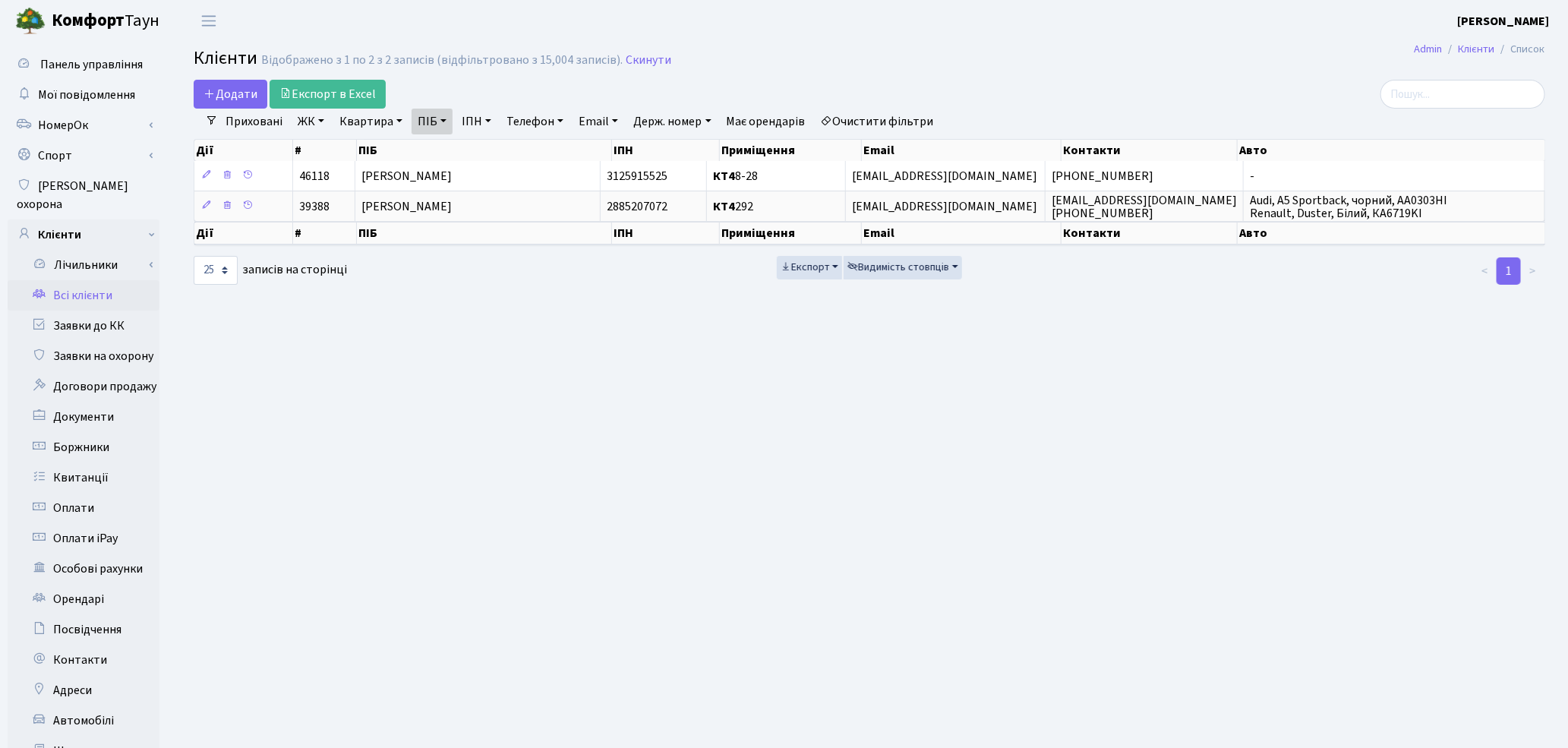
click at [886, 116] on link "Очистити фільтри" at bounding box center [877, 121] width 125 height 26
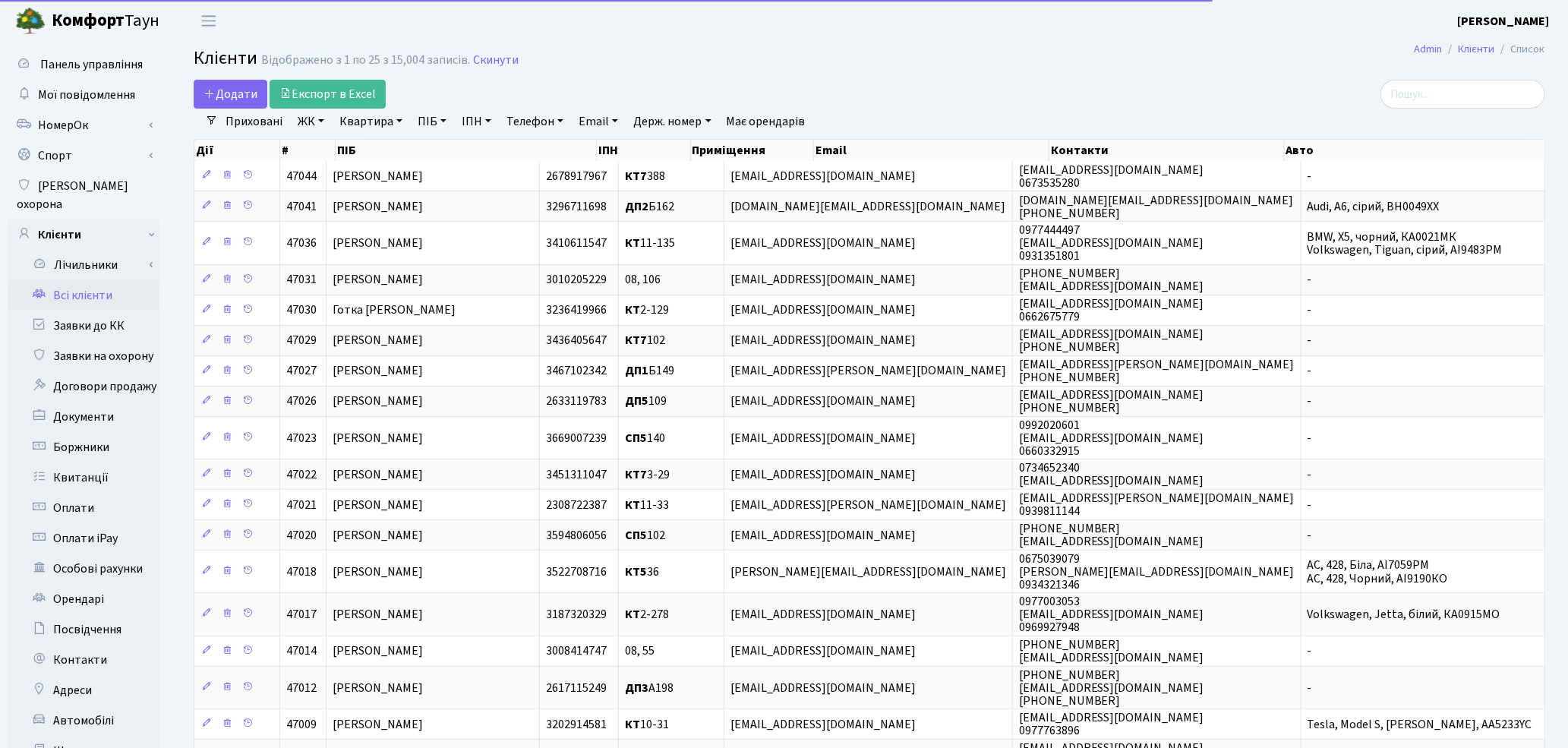
click at [382, 125] on link "Квартира" at bounding box center [370, 121] width 75 height 26
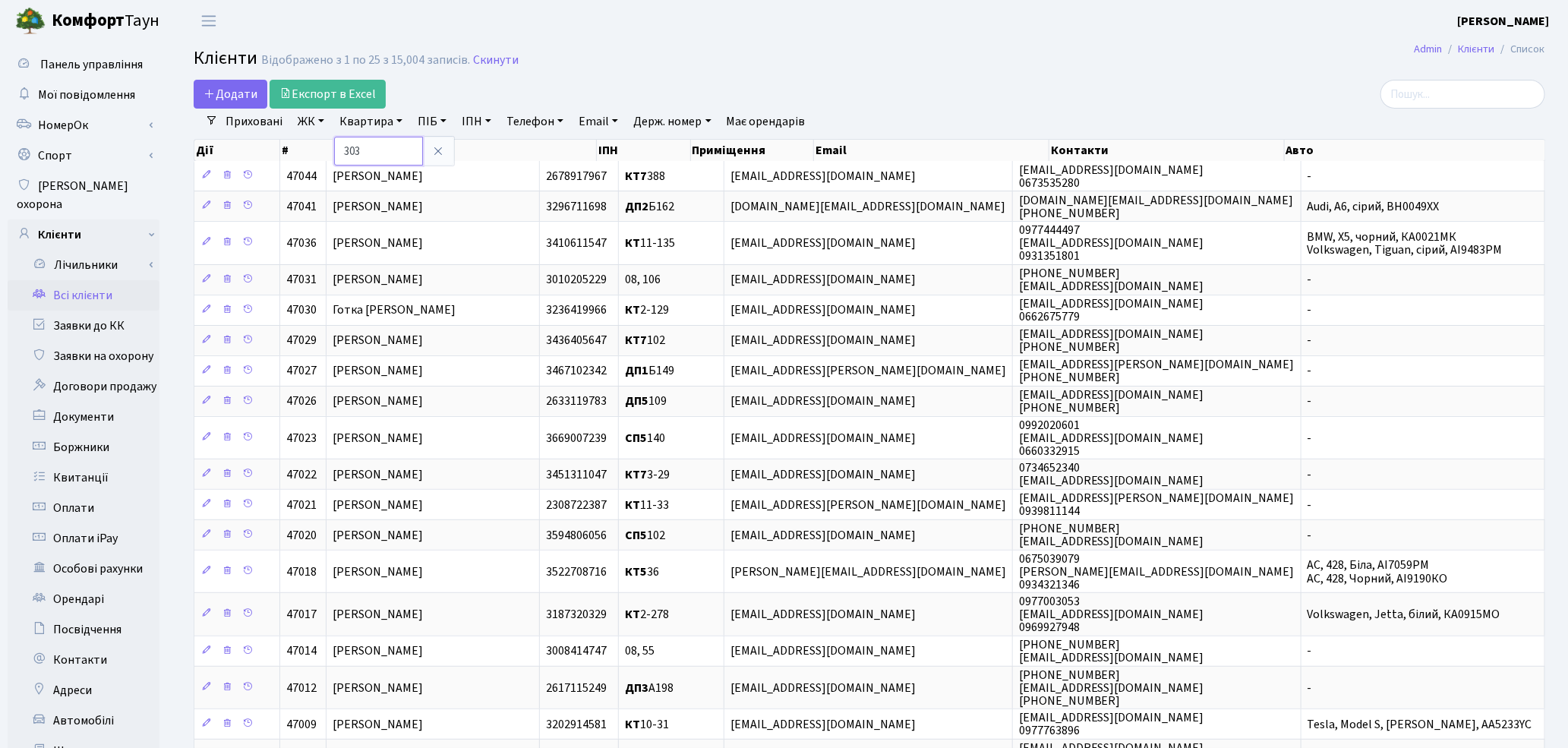
type input "303"
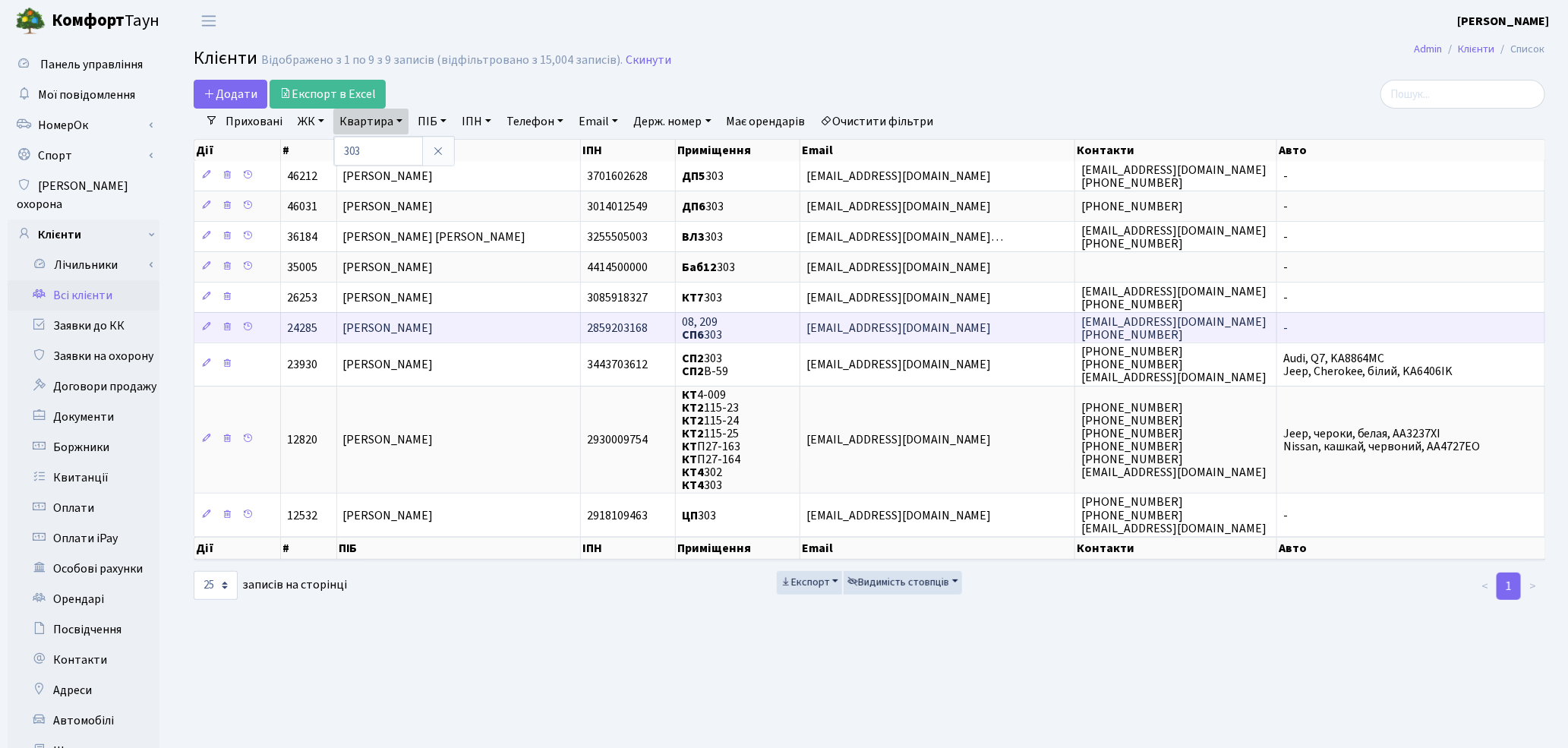
click at [428, 336] on span "[PERSON_NAME]" at bounding box center [388, 329] width 90 height 17
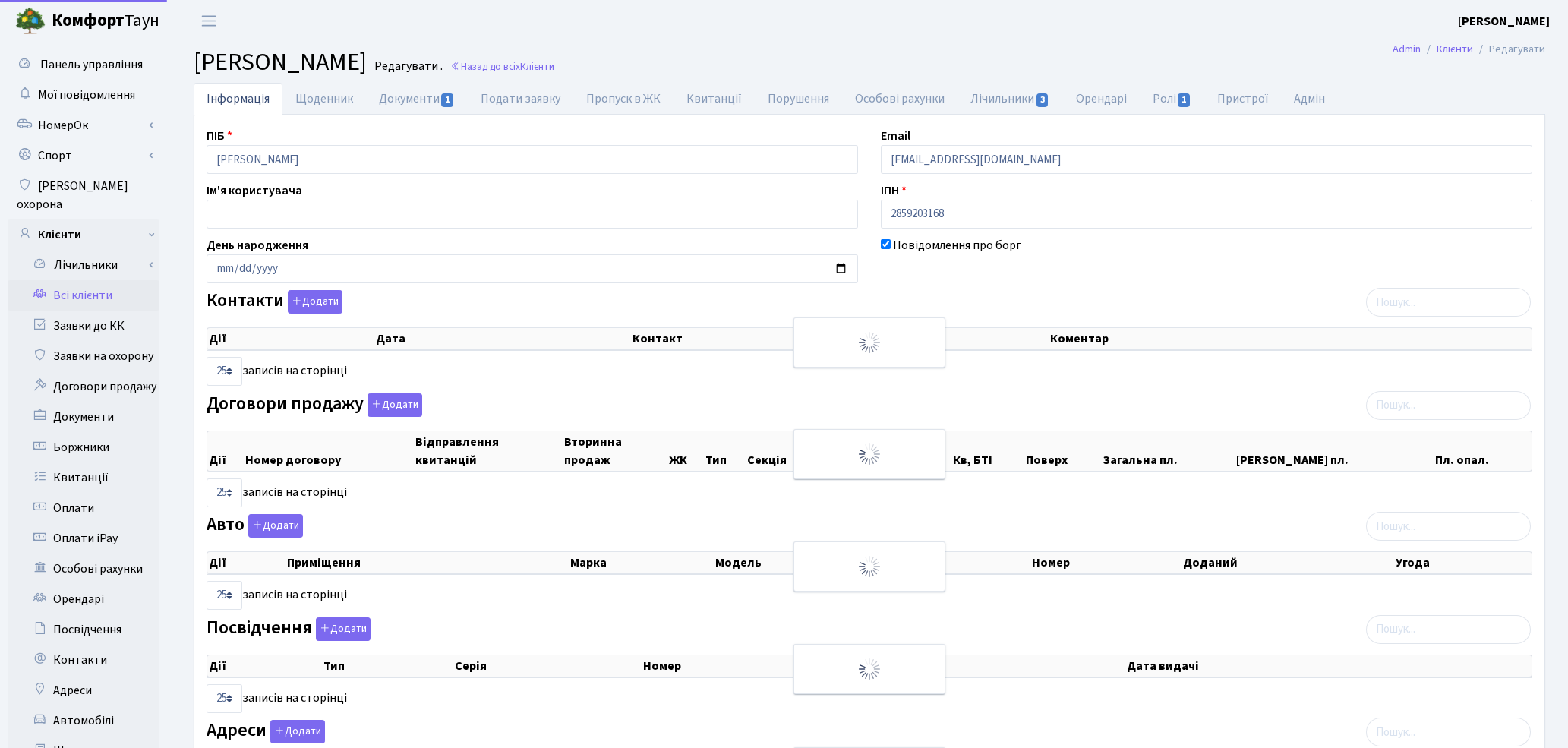
select select "25"
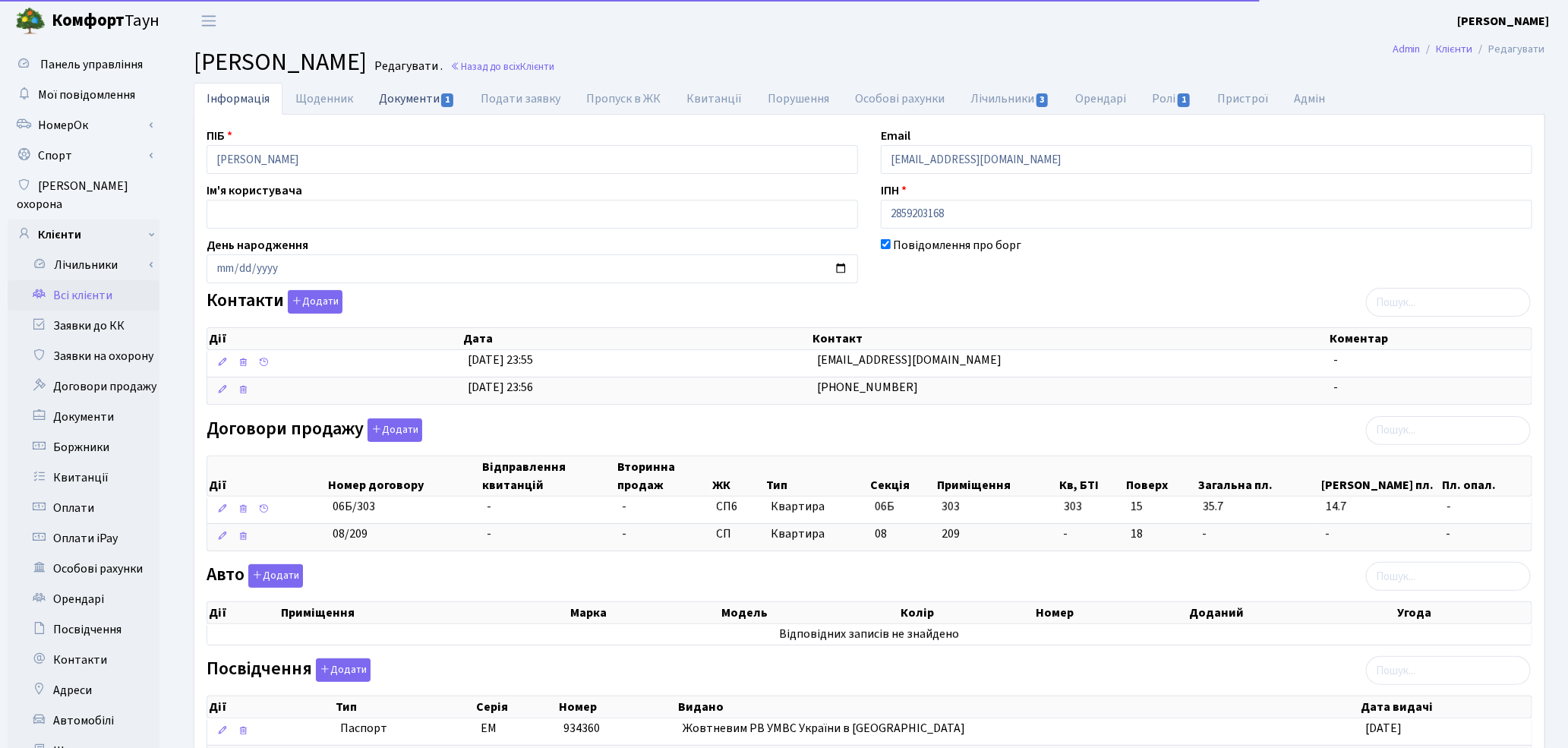
click at [387, 102] on link "Документи 1" at bounding box center [417, 98] width 102 height 31
select select "25"
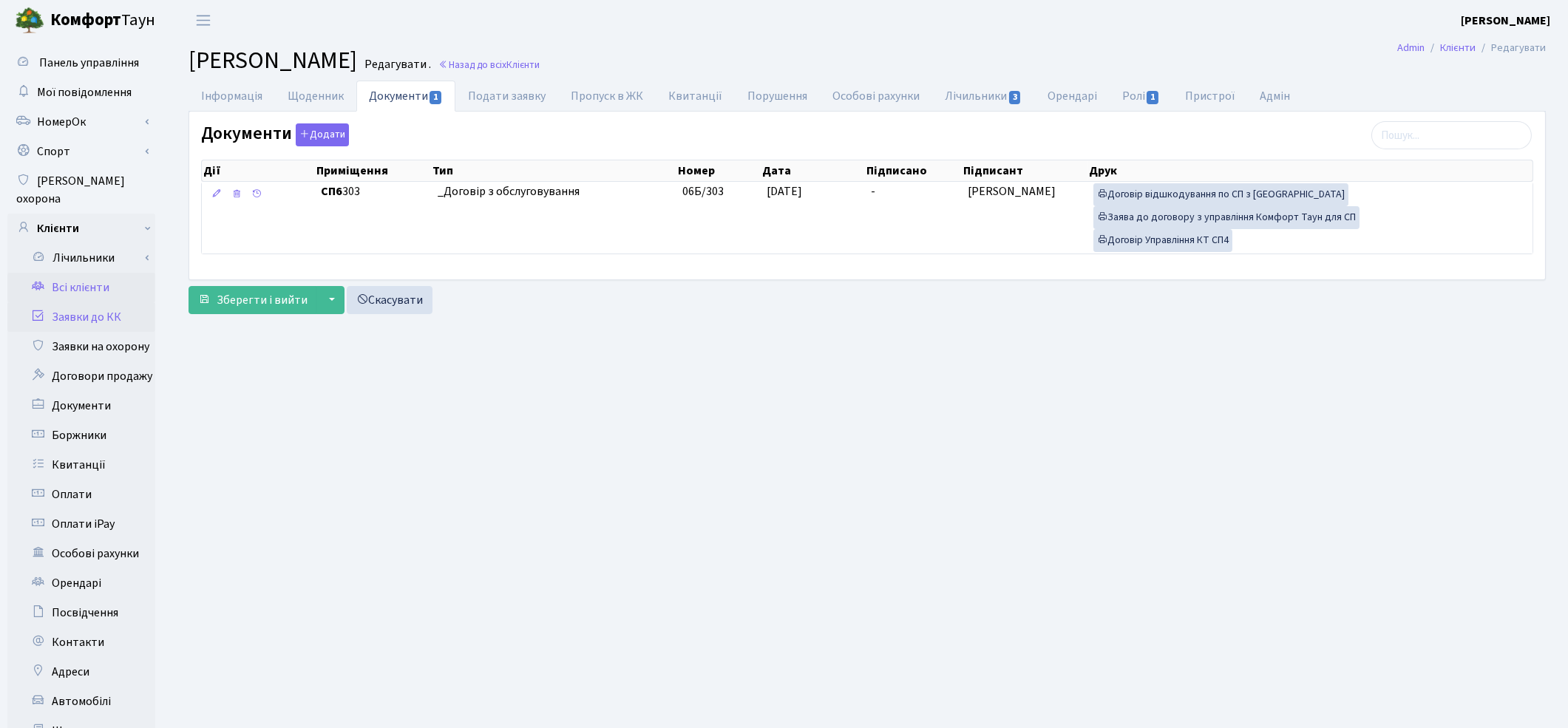
click at [63, 305] on link "Заявки до КК" at bounding box center [81, 317] width 147 height 29
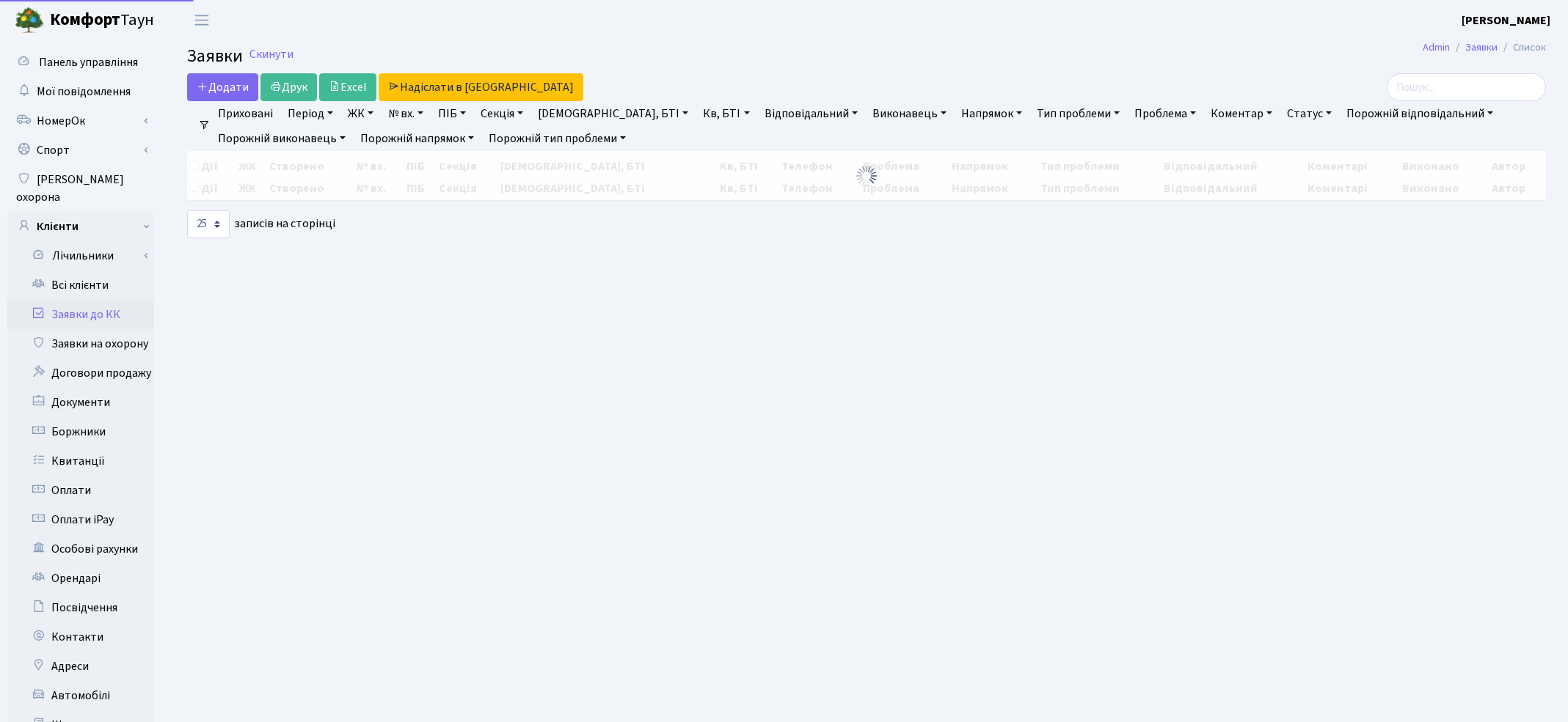
select select "25"
